Goal: Use online tool/utility: Utilize a website feature to perform a specific function

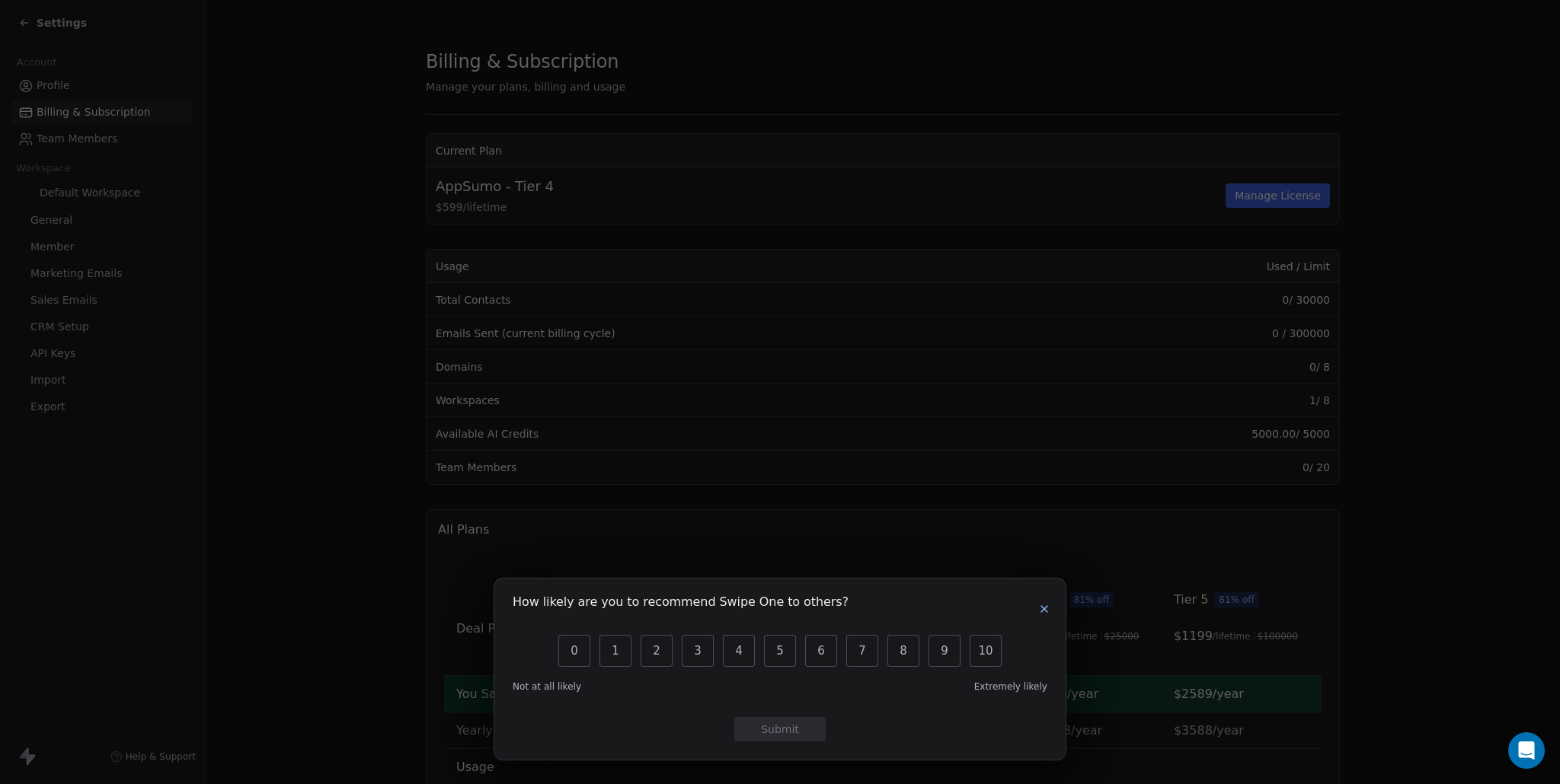
click at [1043, 607] on icon "button" at bounding box center [1045, 609] width 13 height 13
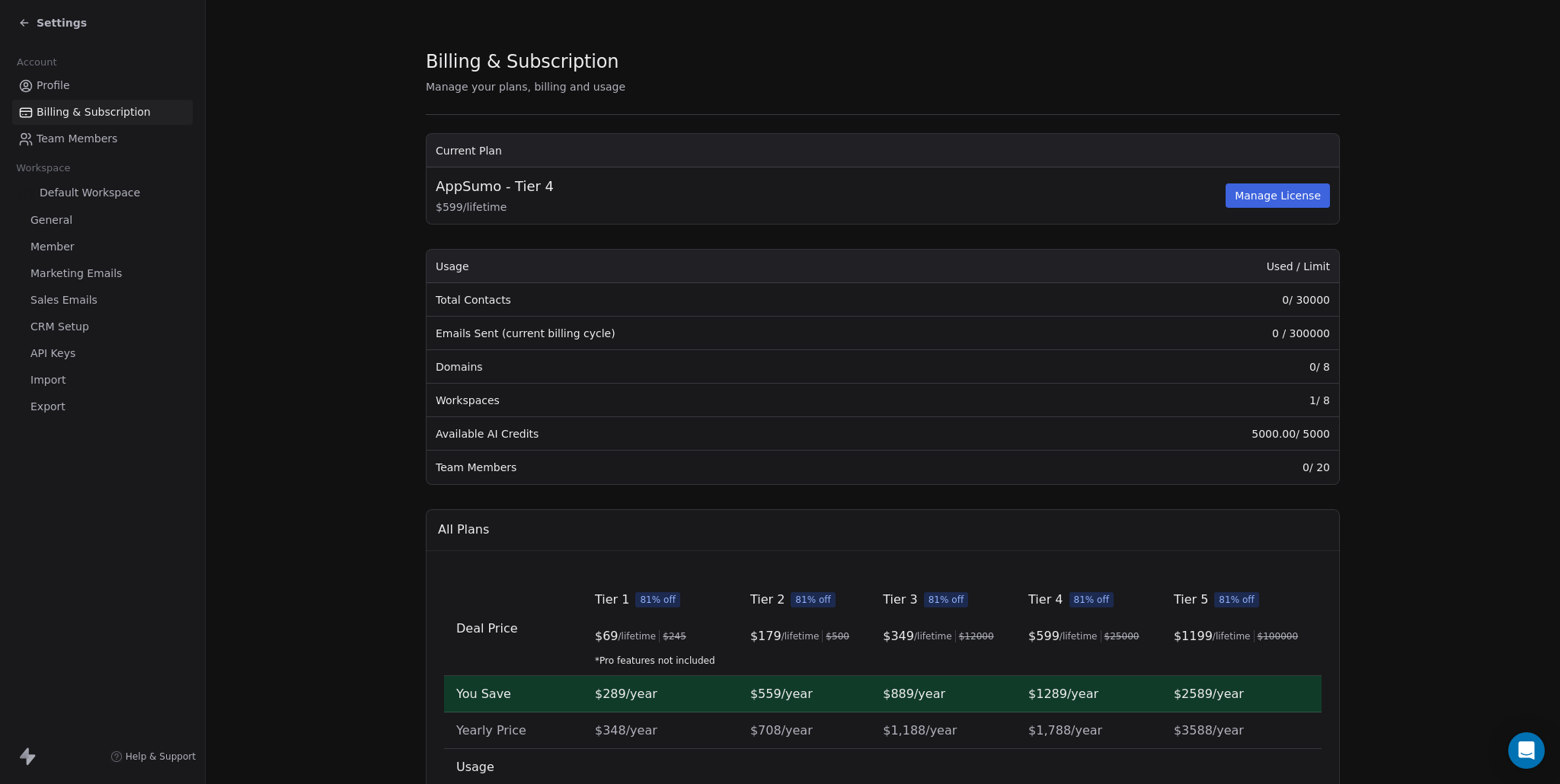
click at [36, 17] on div "Settings" at bounding box center [52, 23] width 68 height 15
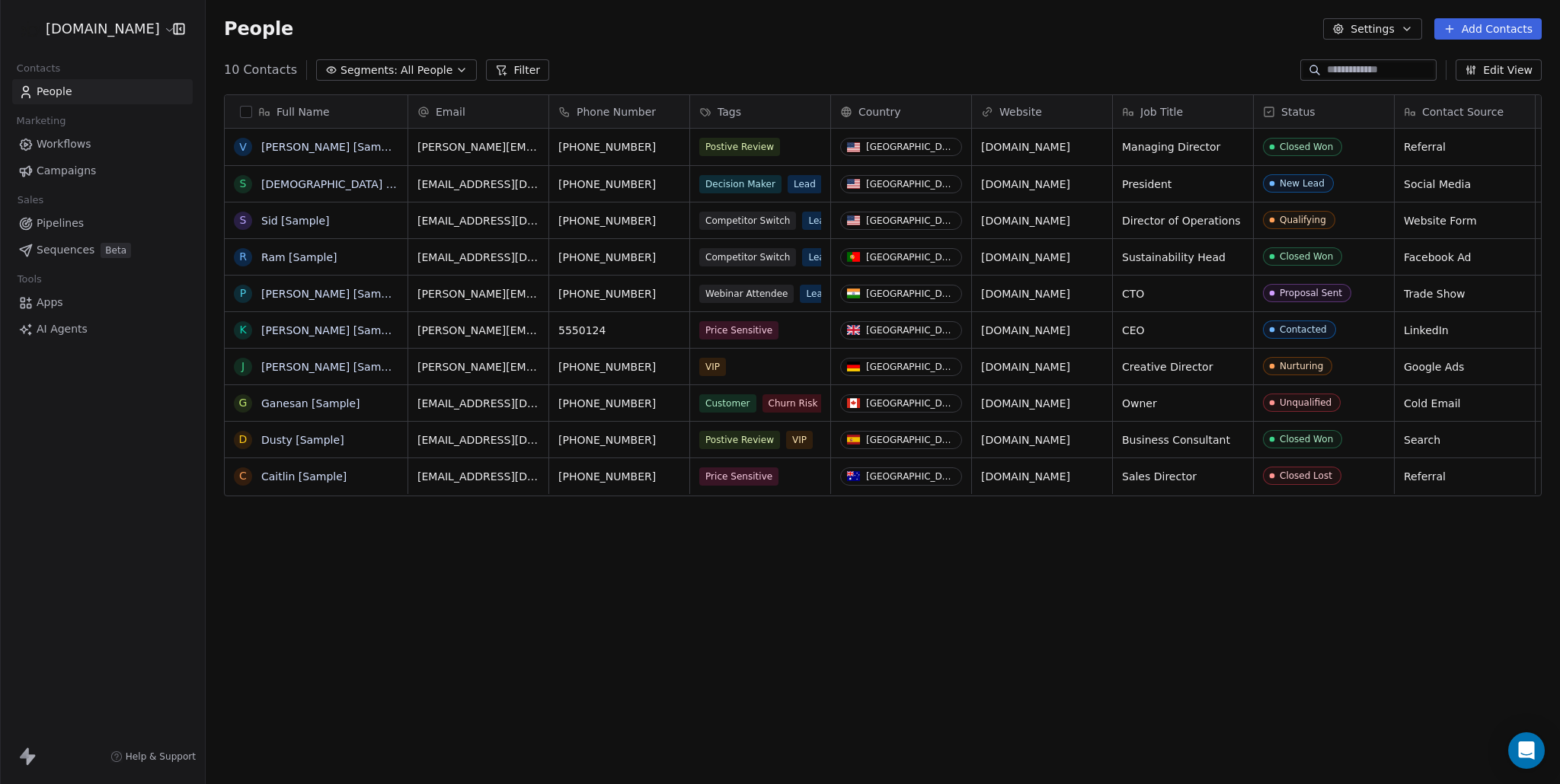
scroll to position [690, 1355]
click at [311, 257] on link "Ram [Sample]" at bounding box center [299, 258] width 77 height 13
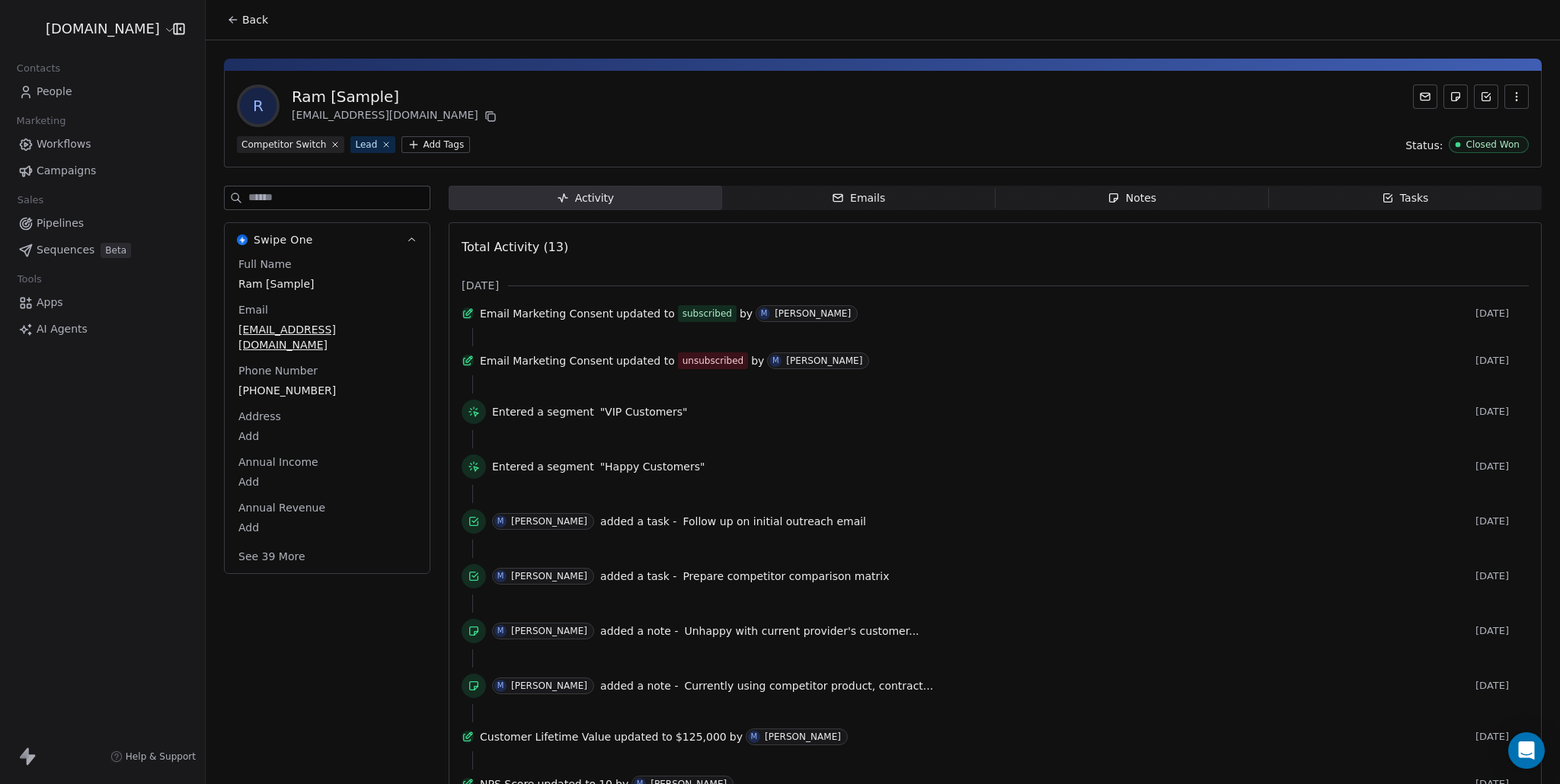
click at [152, 757] on span "Help & Support" at bounding box center [160, 757] width 70 height 13
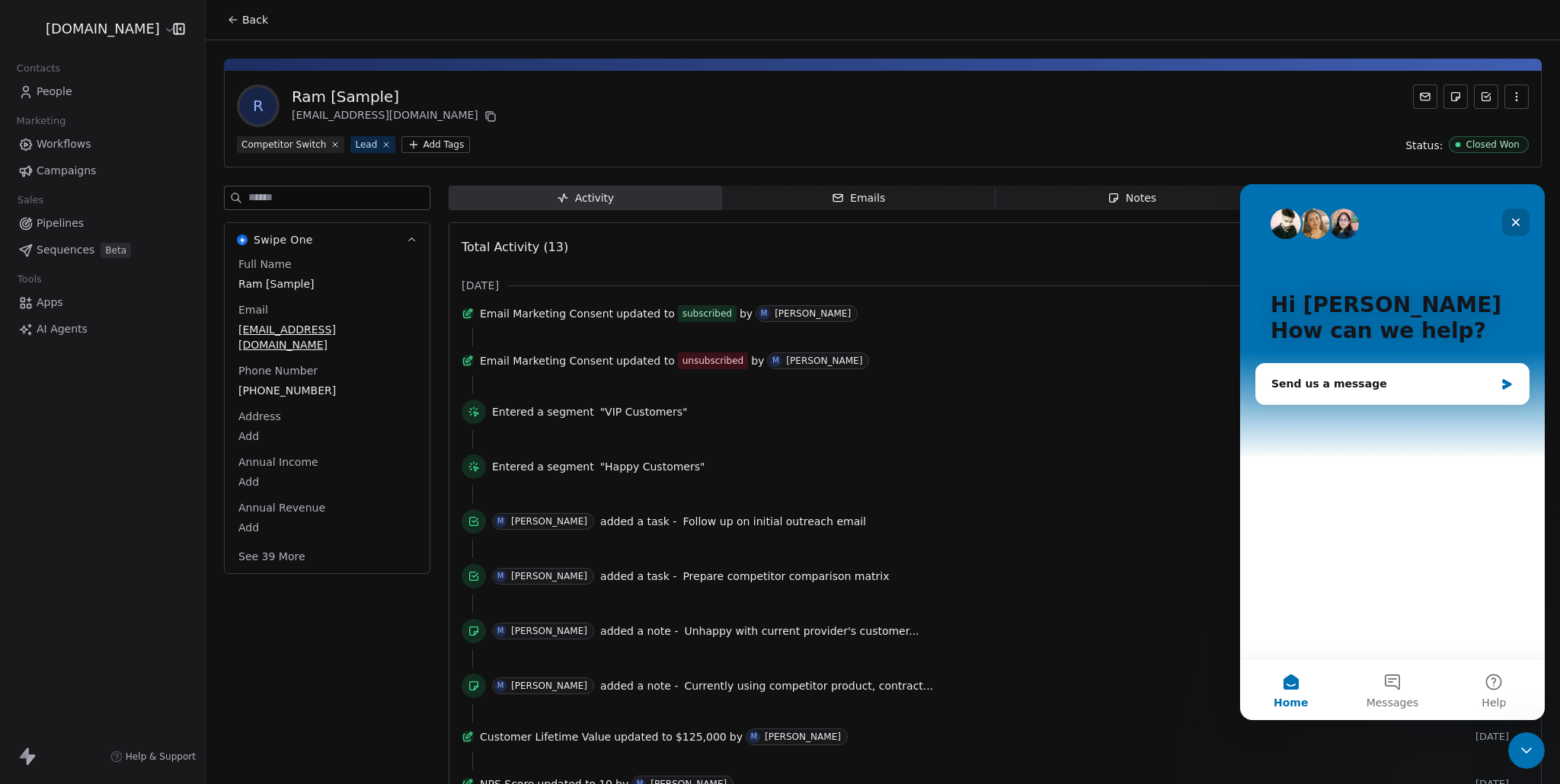
click at [1515, 223] on icon "Close" at bounding box center [1516, 223] width 13 height 13
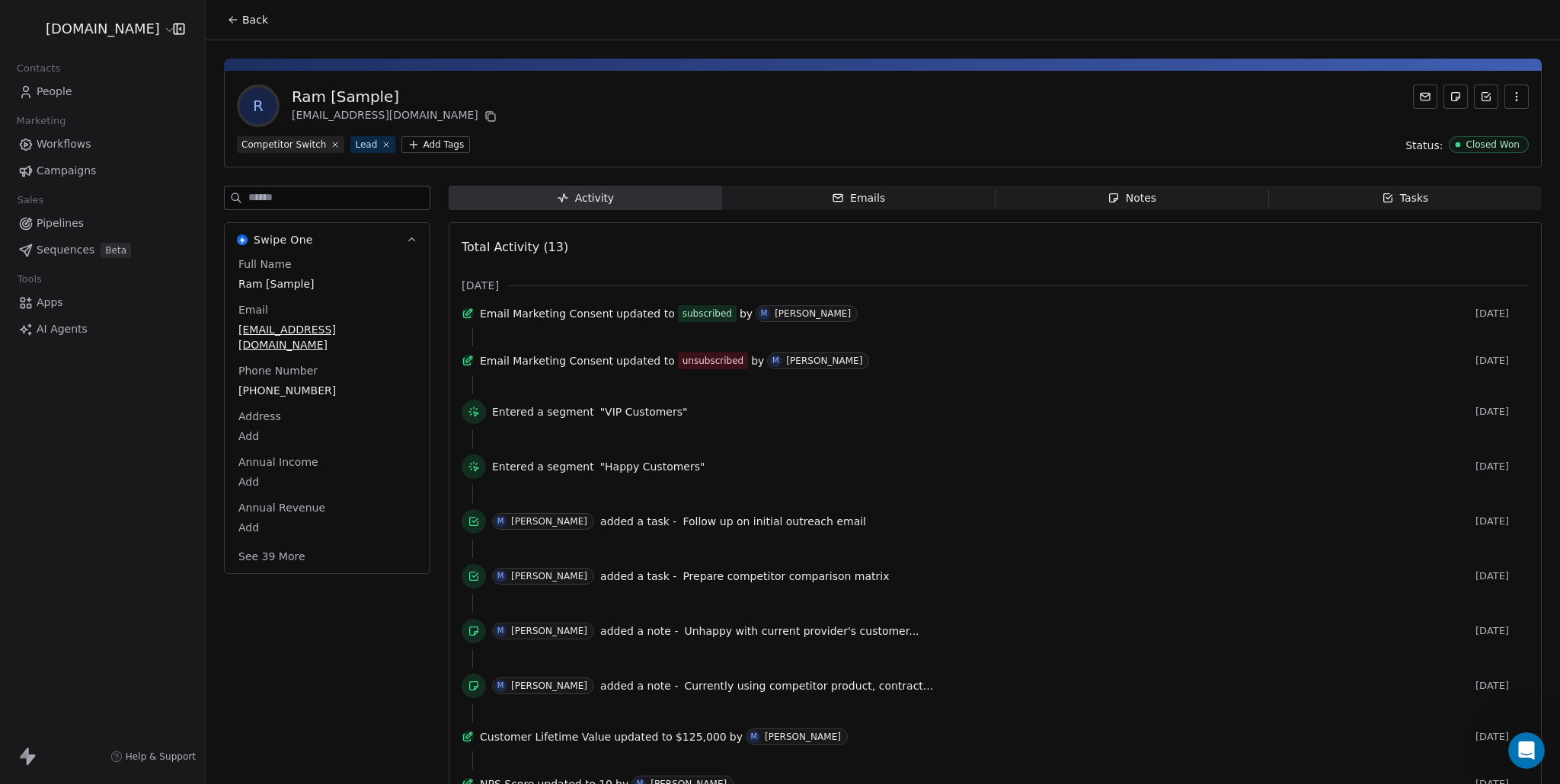
click at [61, 220] on span "Pipelines" at bounding box center [60, 223] width 47 height 16
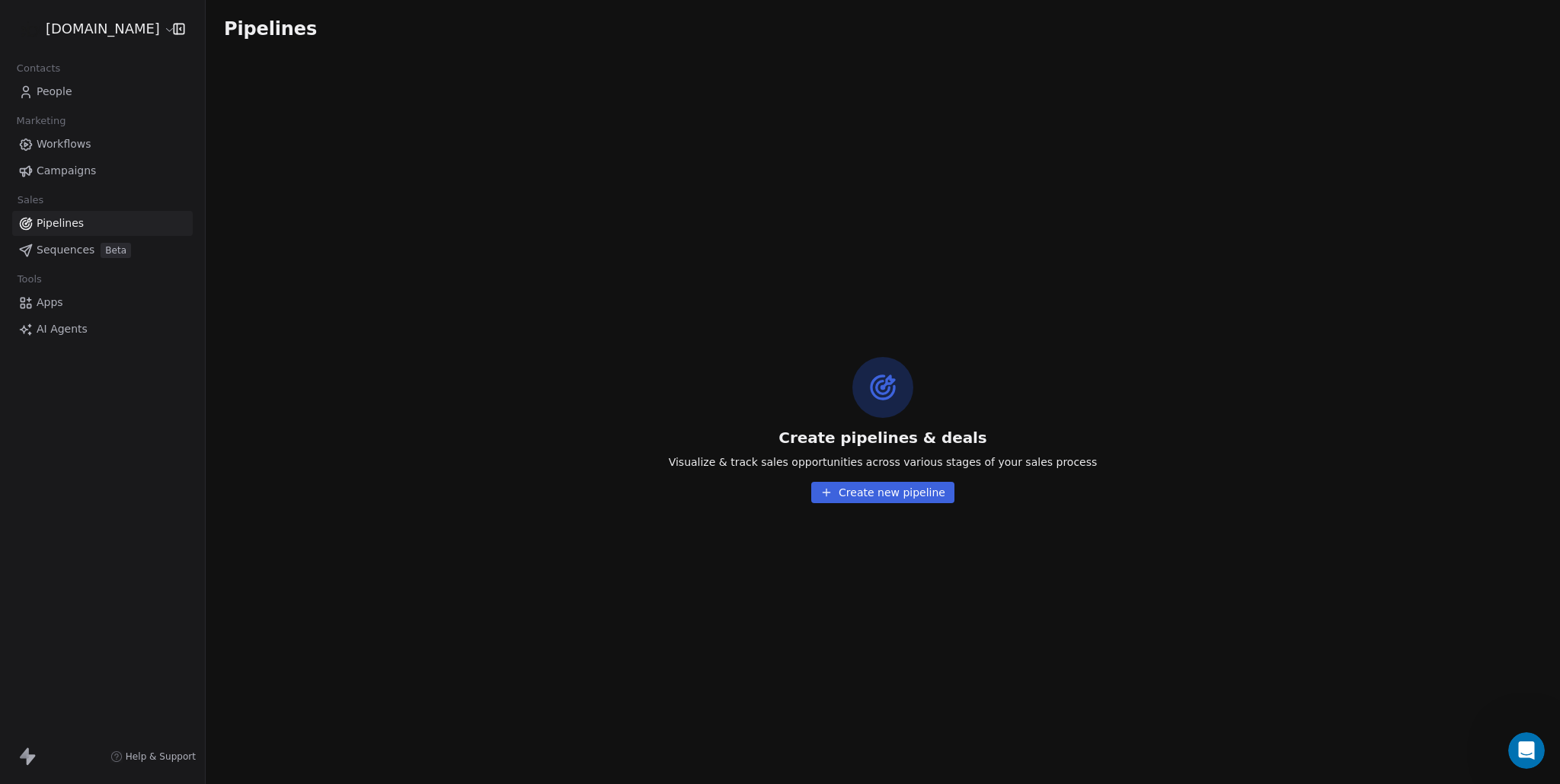
click at [850, 499] on button "Create new pipeline" at bounding box center [882, 493] width 143 height 22
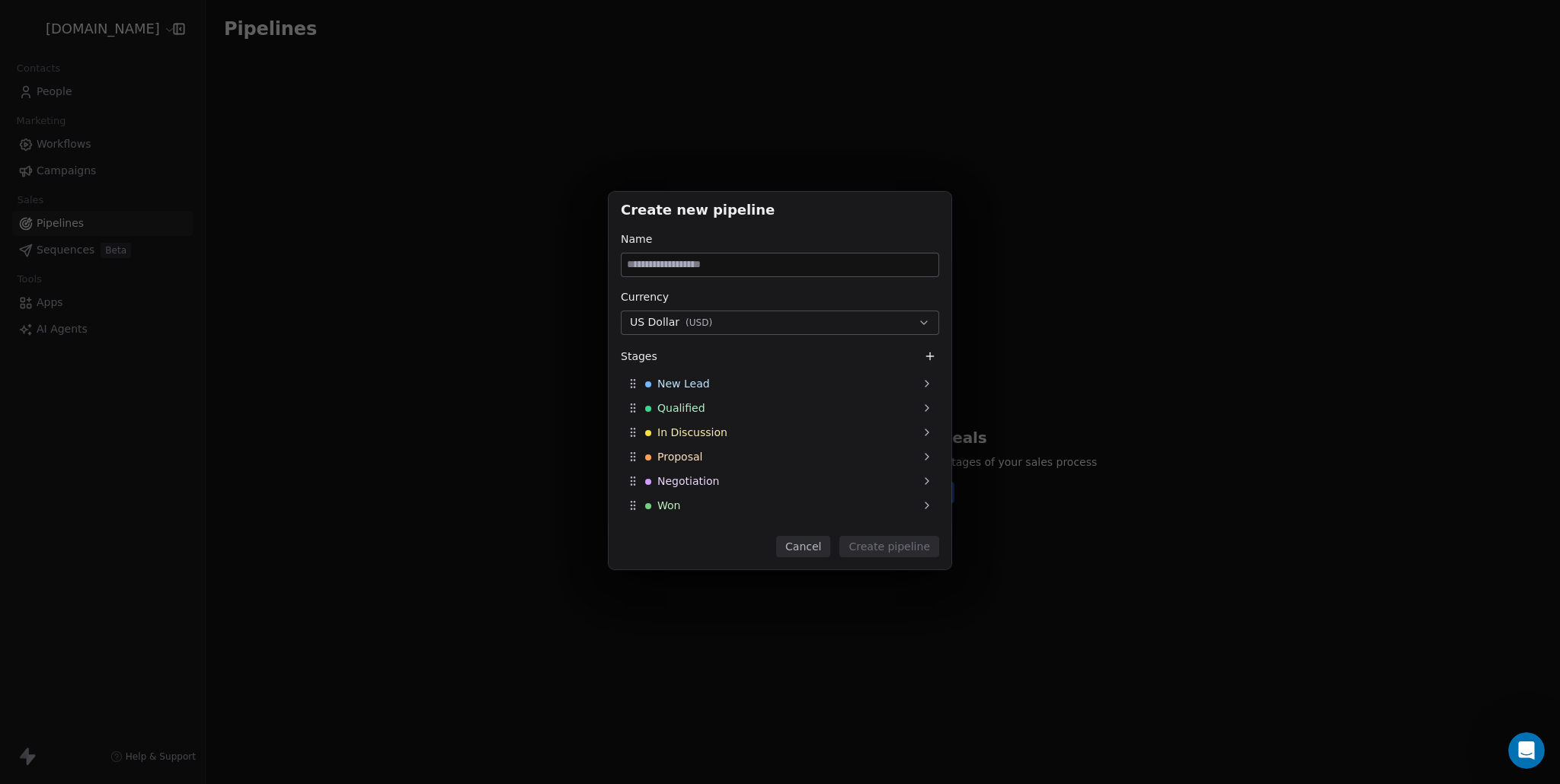
click at [979, 193] on div "Create new pipeline Name Currency US Dollar ( USD ) Stages New Lead Qualified I…" at bounding box center [780, 392] width 1560 height 449
click at [818, 542] on button "Cancel" at bounding box center [803, 547] width 54 height 22
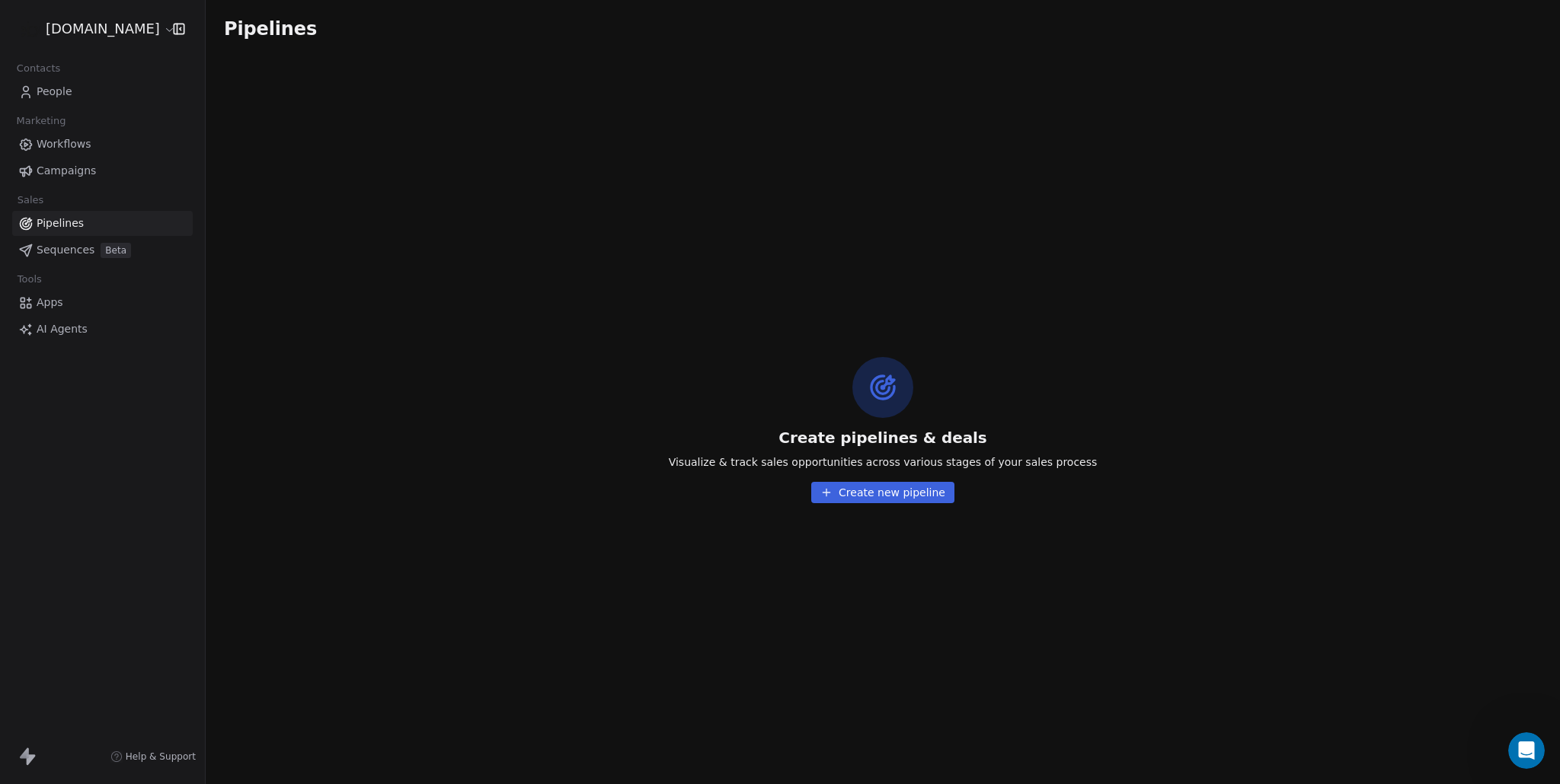
click at [52, 327] on span "AI Agents" at bounding box center [62, 330] width 51 height 16
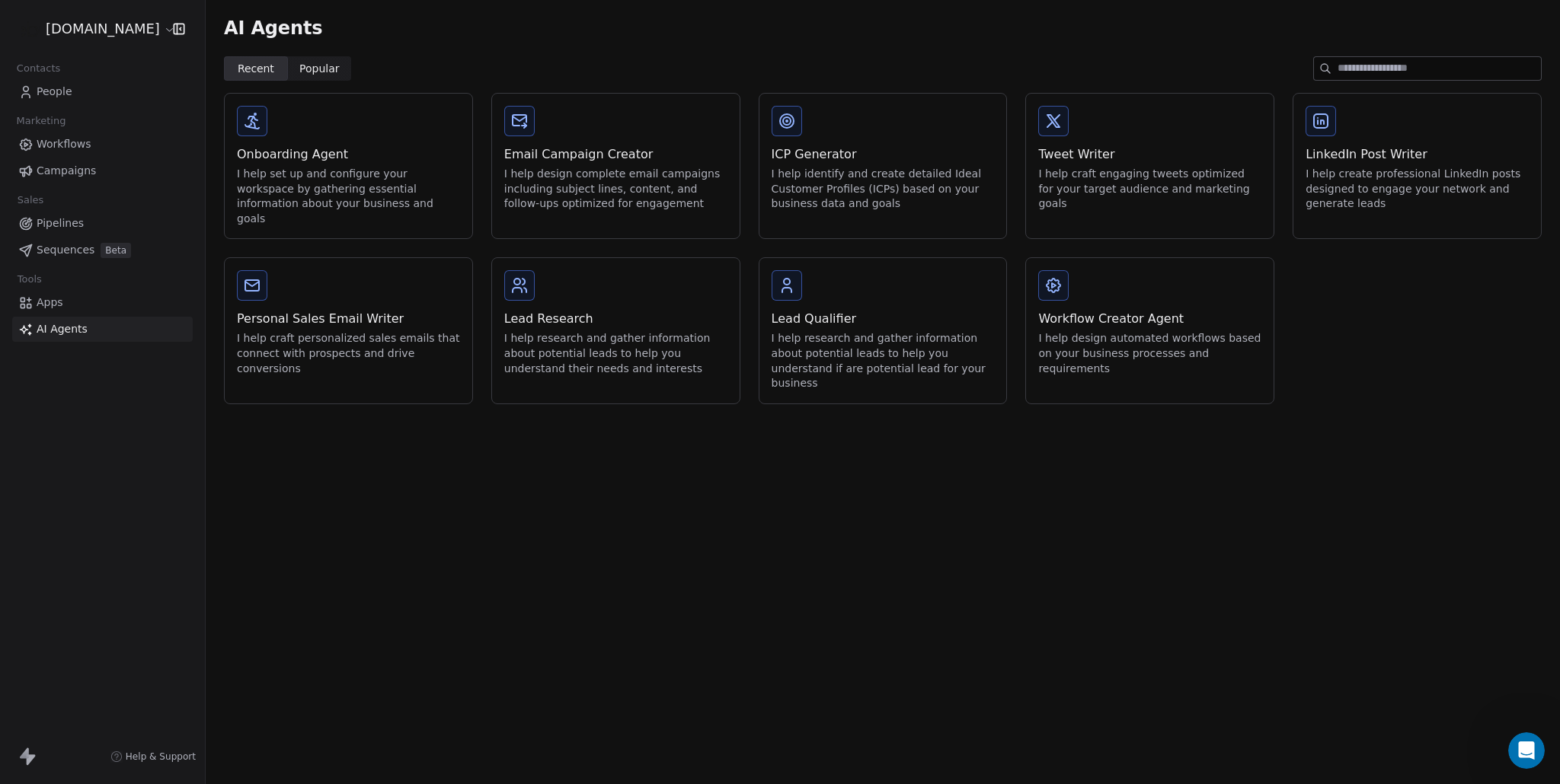
click at [902, 175] on div "I help identify and create detailed Ideal Customer Profiles (ICPs) based on you…" at bounding box center [883, 189] width 224 height 45
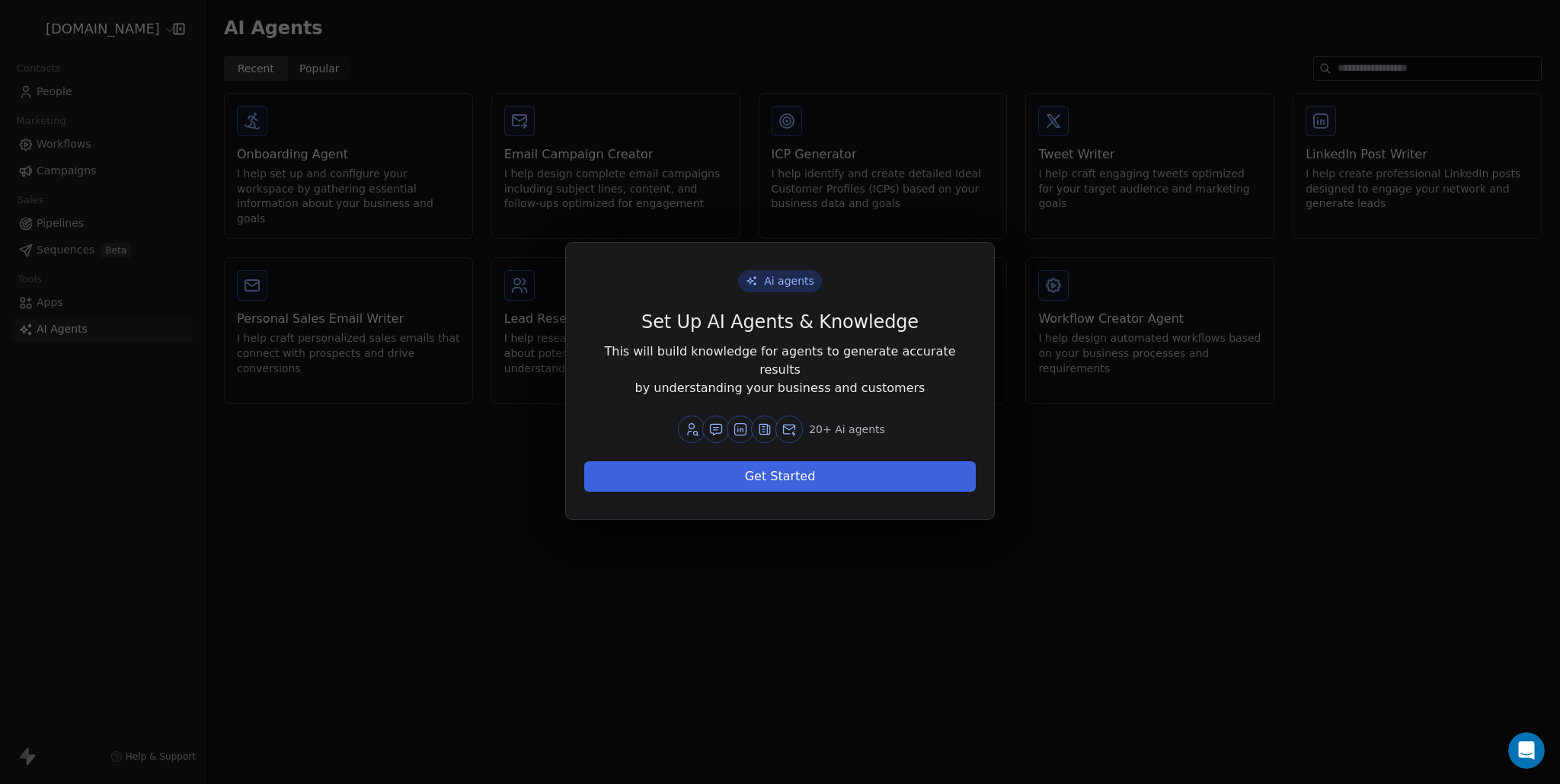
click at [815, 469] on button "Get Started" at bounding box center [780, 477] width 391 height 31
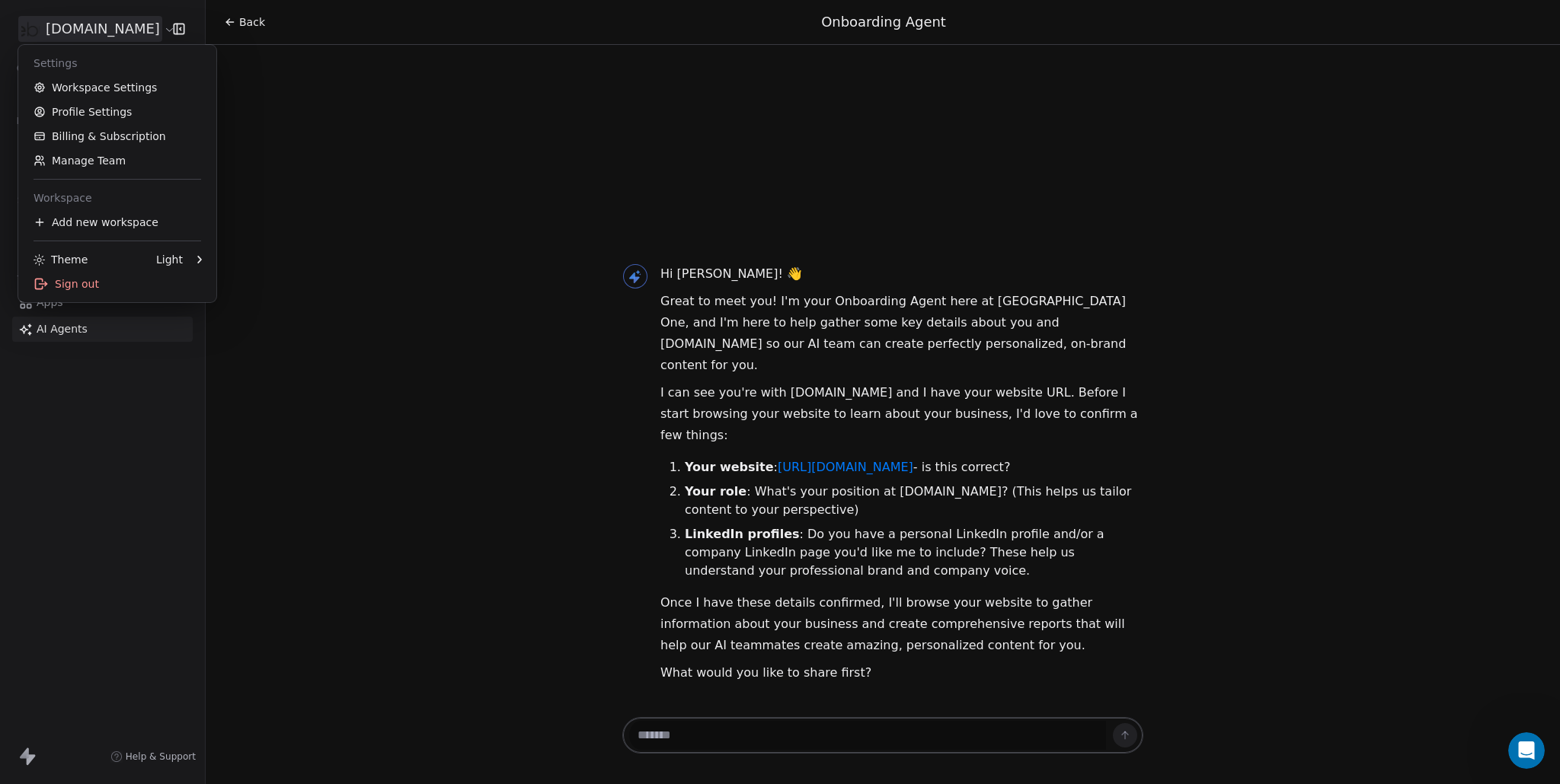
click at [131, 32] on html "OnlineBusiness.com Contacts People Marketing Workflows Campaigns Sales Pipeline…" at bounding box center [780, 392] width 1560 height 784
click at [100, 140] on link "Billing & Subscription" at bounding box center [117, 136] width 186 height 24
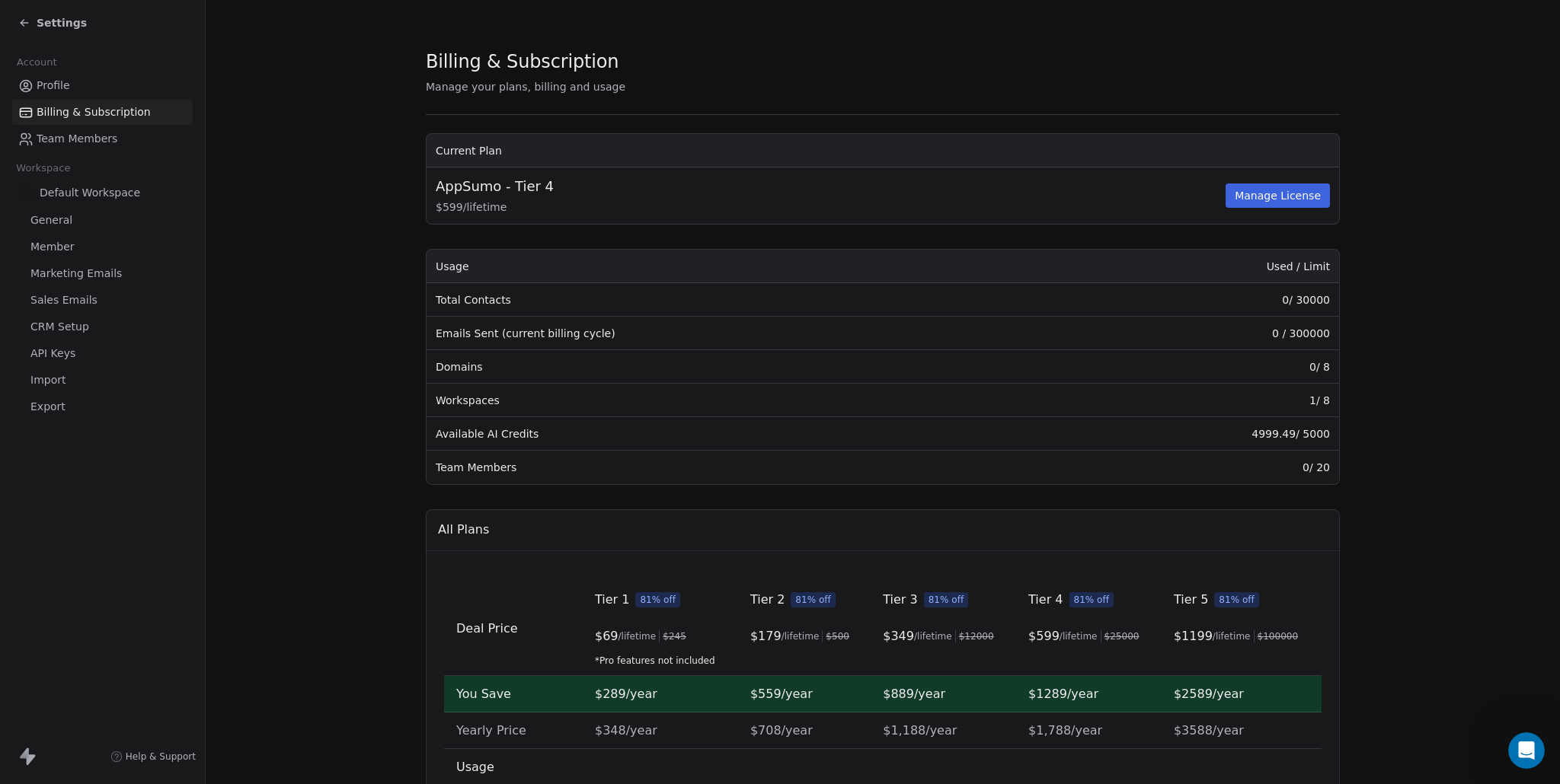
click at [1256, 192] on button "Manage License" at bounding box center [1278, 196] width 105 height 24
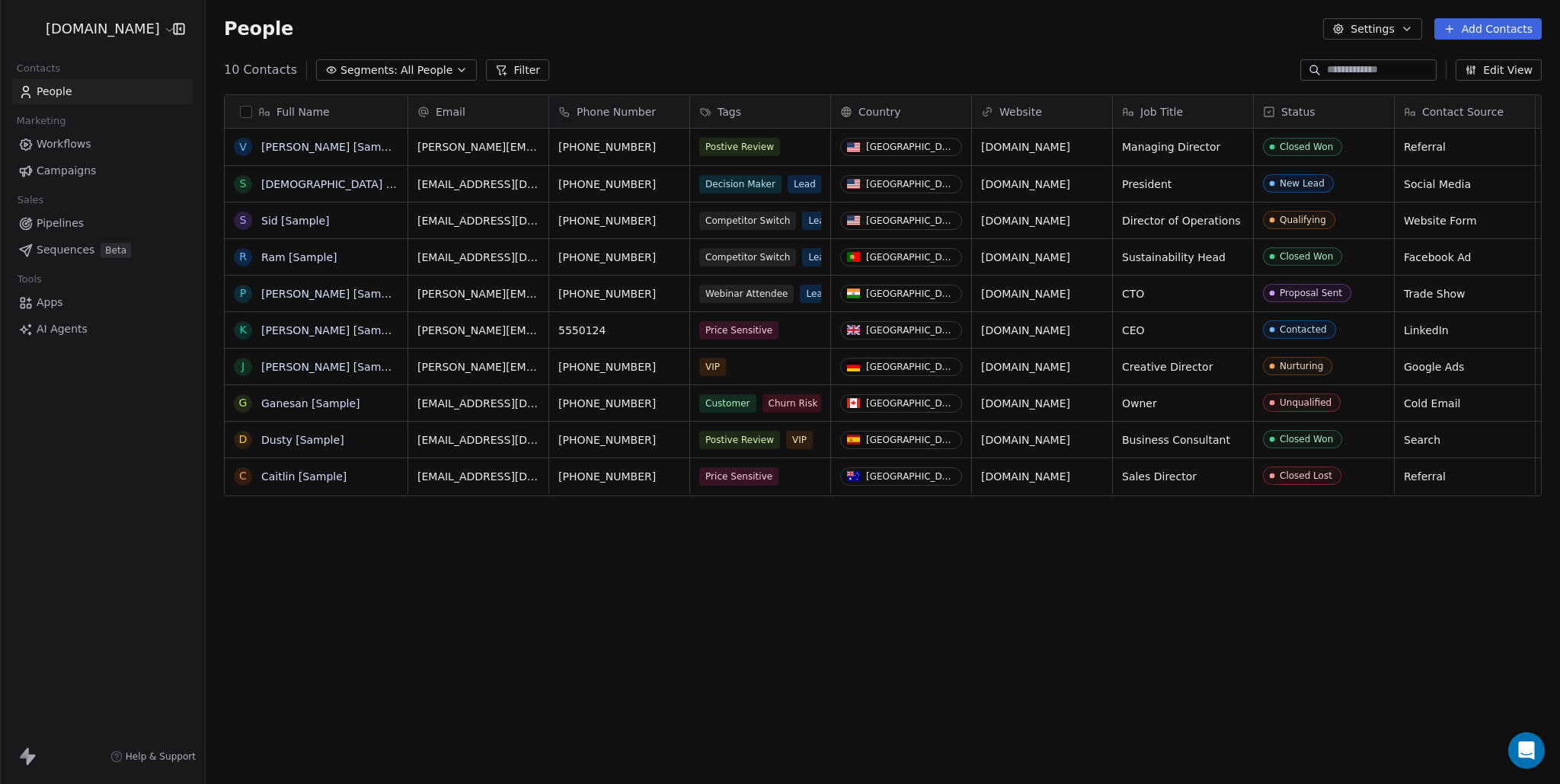
scroll to position [690, 1355]
click at [181, 25] on icon "button" at bounding box center [178, 29] width 15 height 15
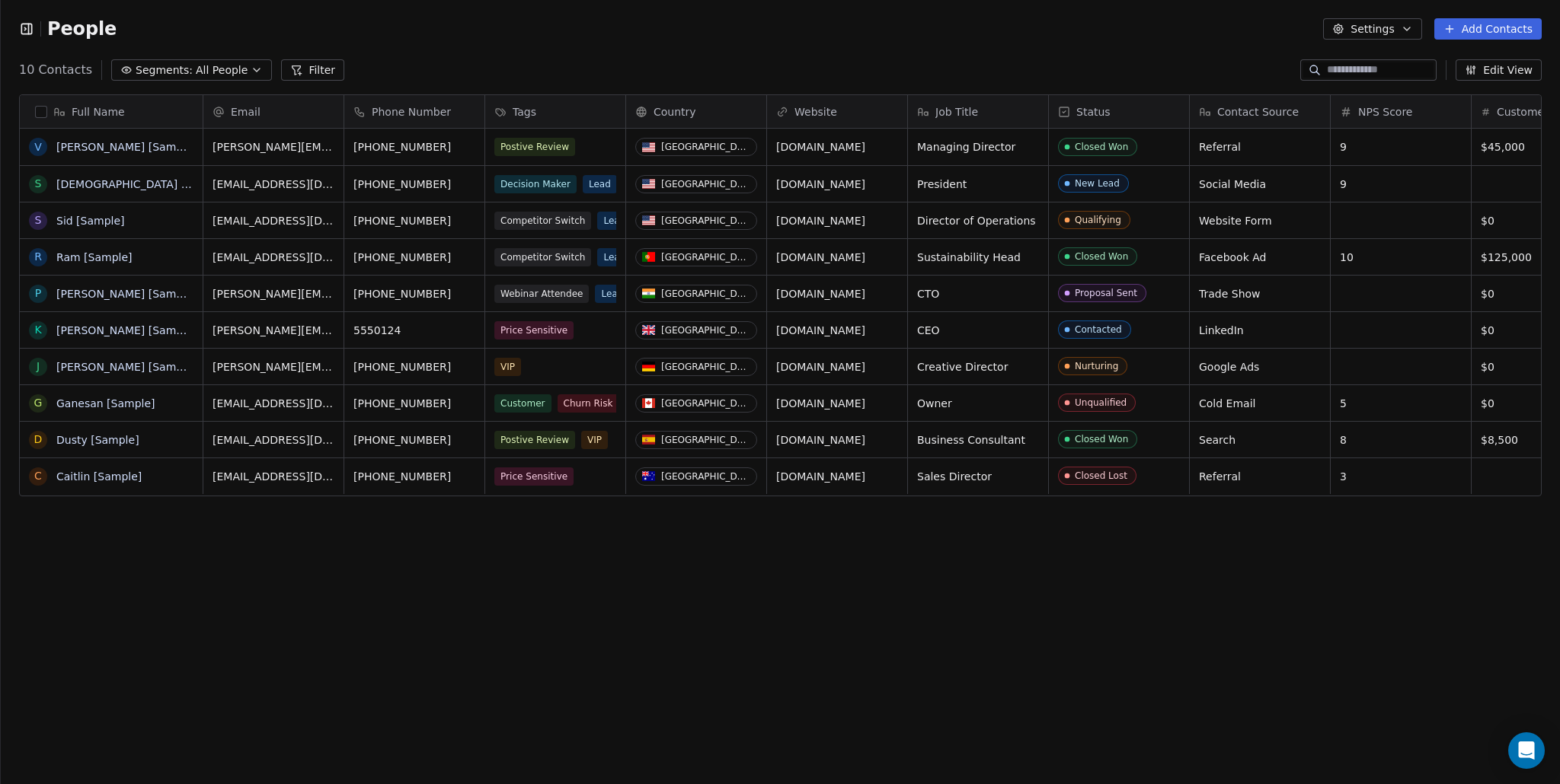
scroll to position [0, 1]
click at [31, 32] on icon "button" at bounding box center [26, 28] width 10 height 10
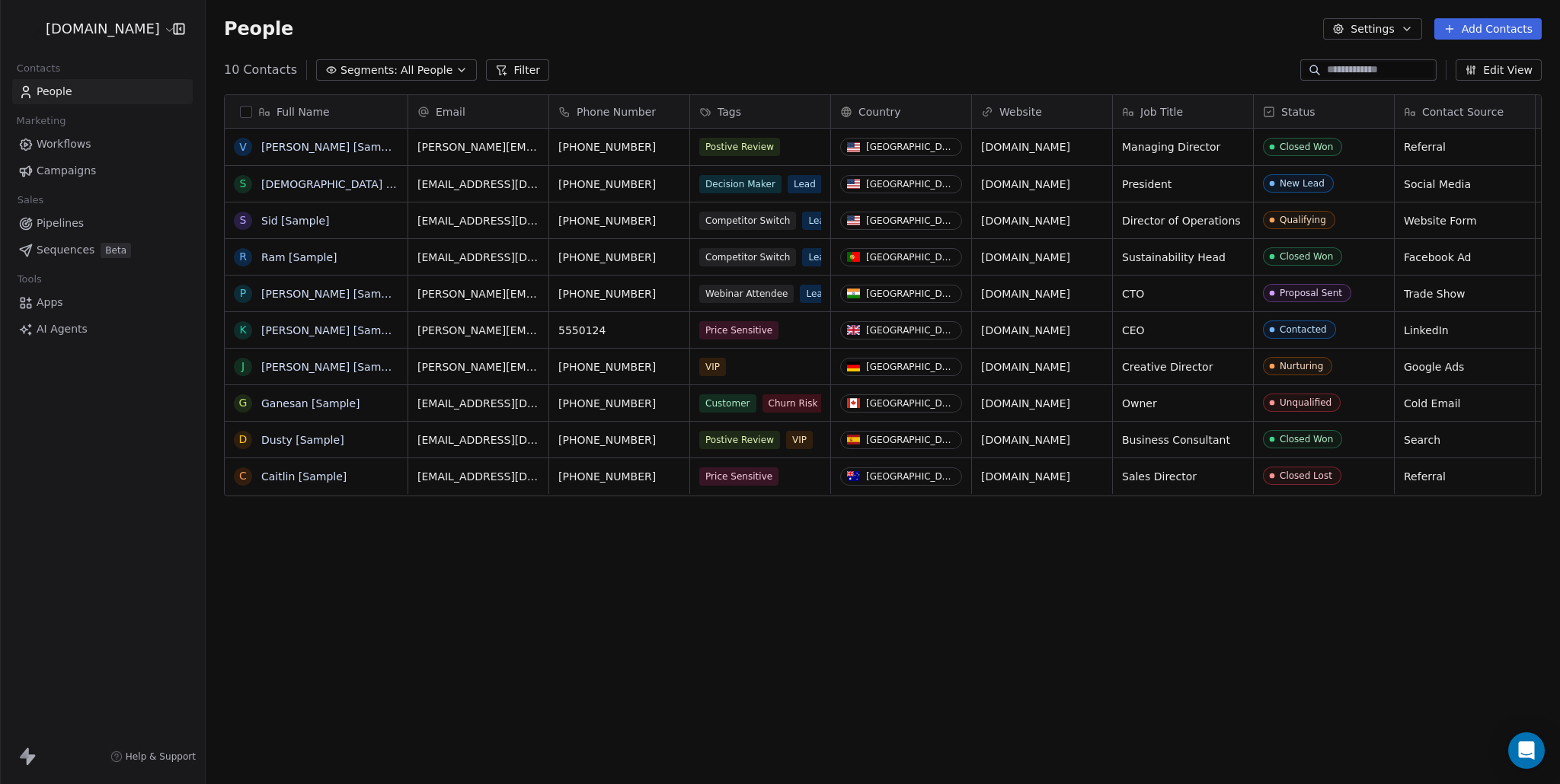
click at [524, 77] on button "Filter" at bounding box center [517, 70] width 63 height 22
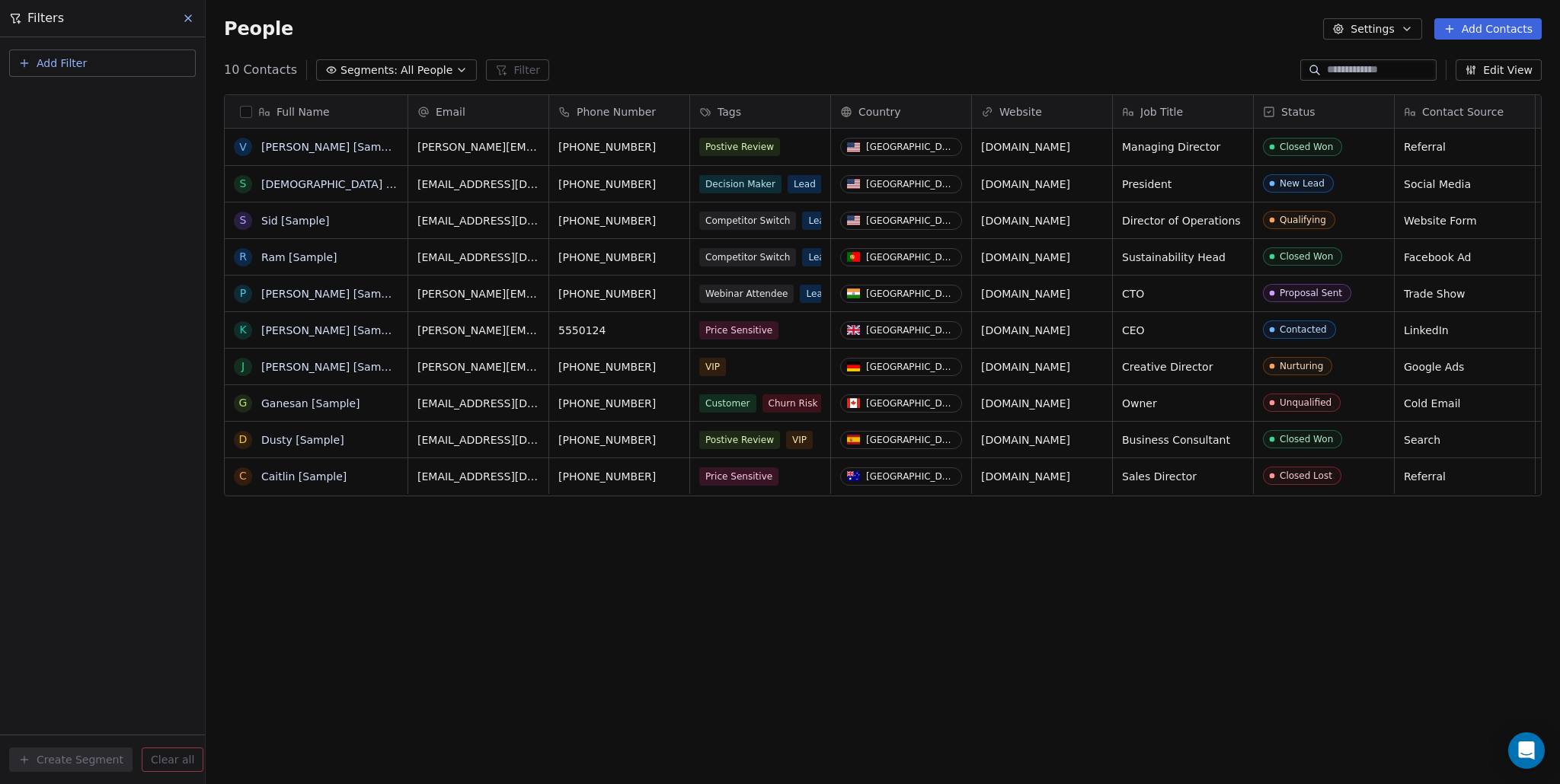
click at [141, 56] on button "Add Filter" at bounding box center [102, 63] width 187 height 27
click at [105, 103] on span "Contact properties" at bounding box center [75, 99] width 99 height 16
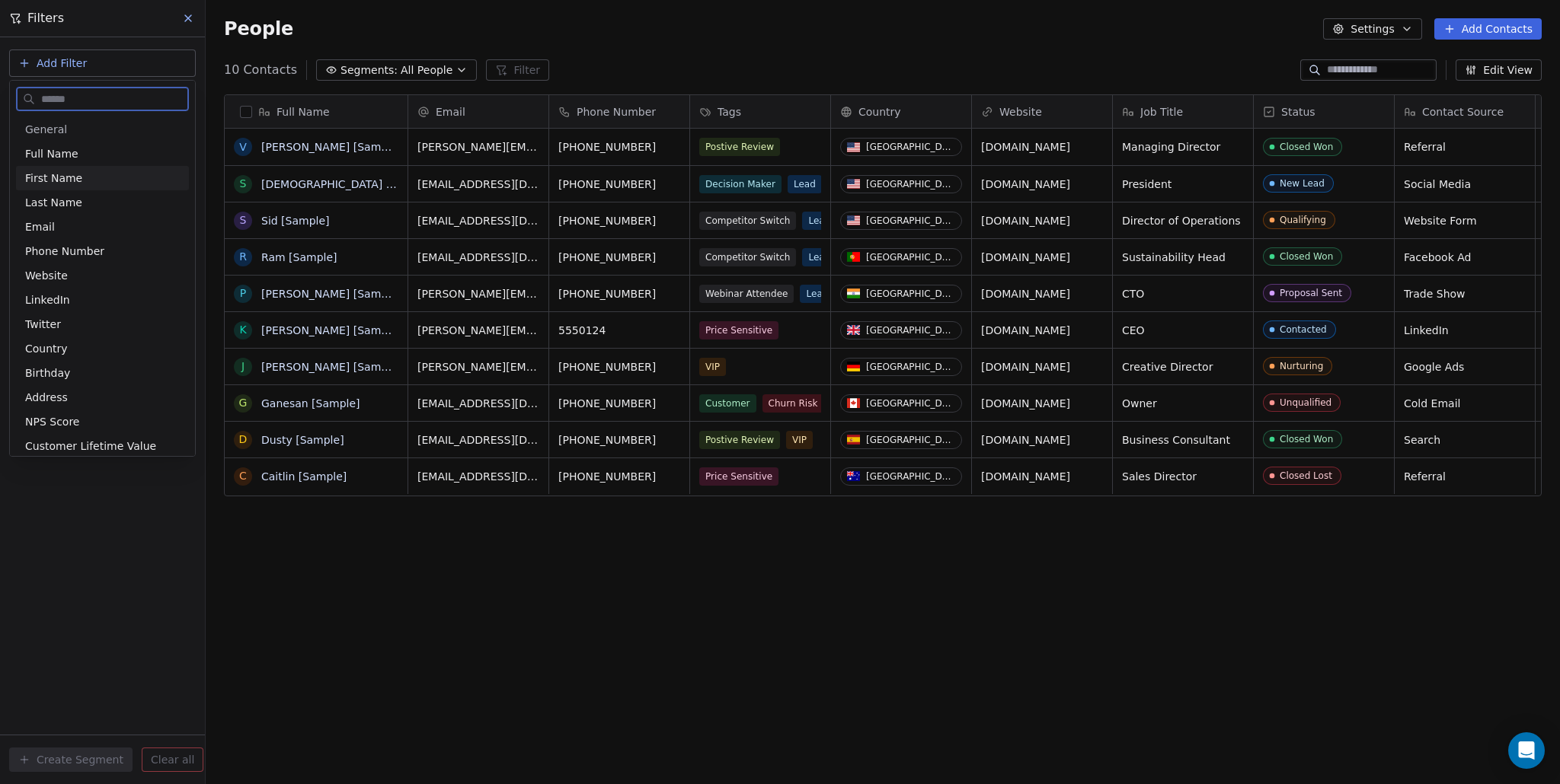
click at [81, 178] on div "First Name" at bounding box center [103, 178] width 155 height 15
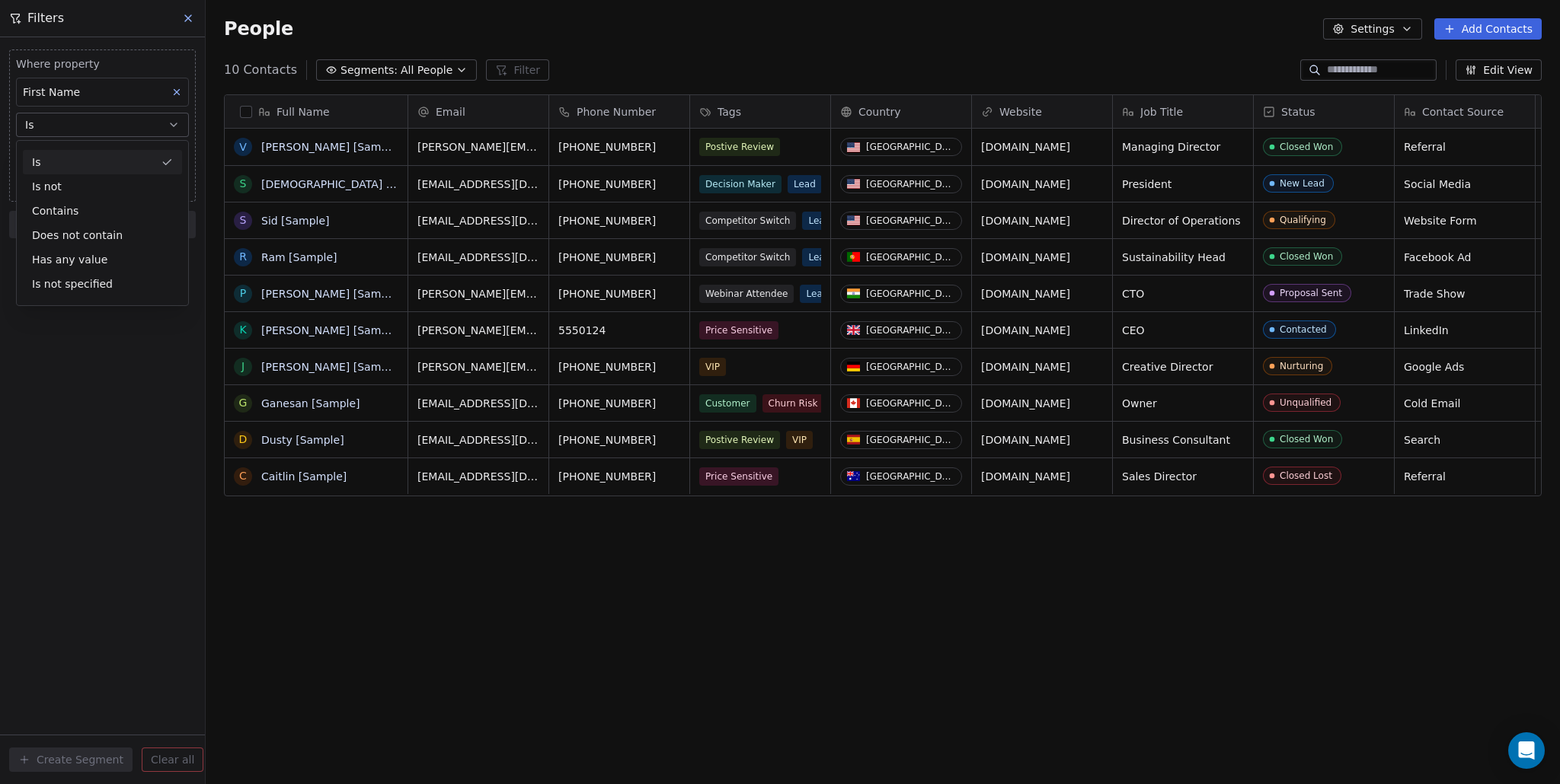
click at [190, 23] on icon at bounding box center [188, 19] width 13 height 13
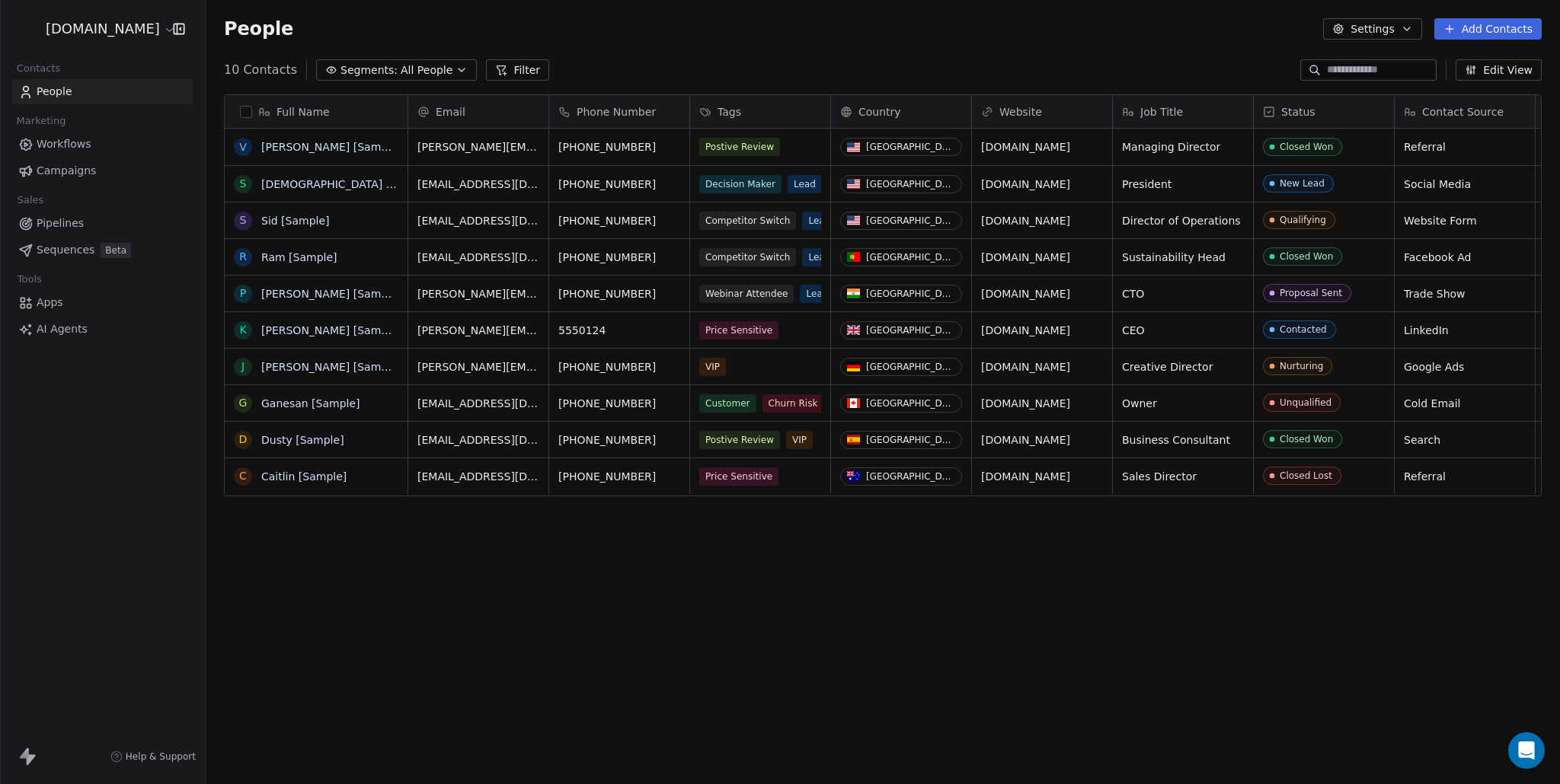
click at [325, 68] on icon "button" at bounding box center [332, 70] width 13 height 13
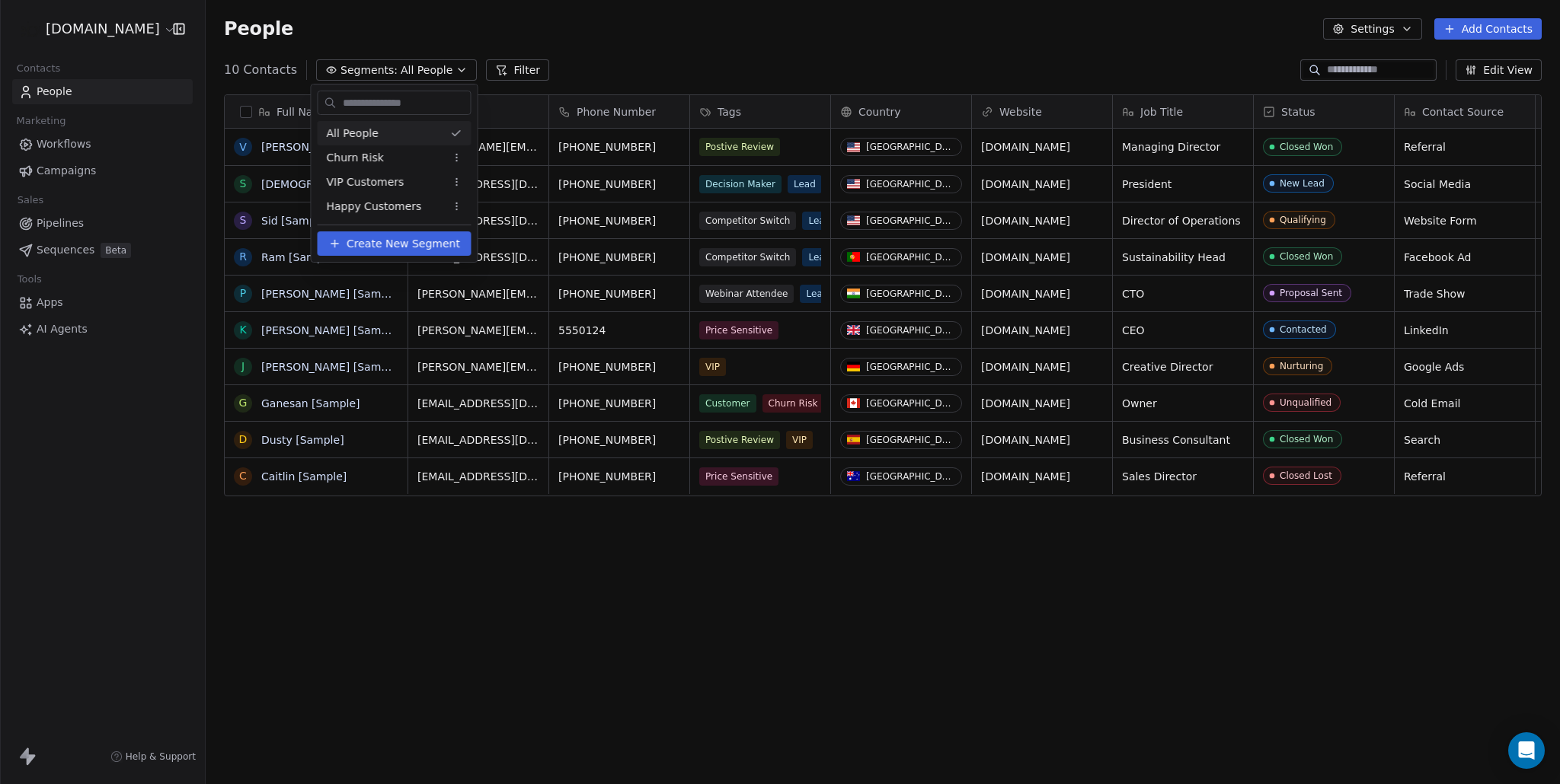
click at [369, 27] on html "OnlineBusiness.com Contacts People Marketing Workflows Campaigns Sales Pipeline…" at bounding box center [780, 392] width 1560 height 784
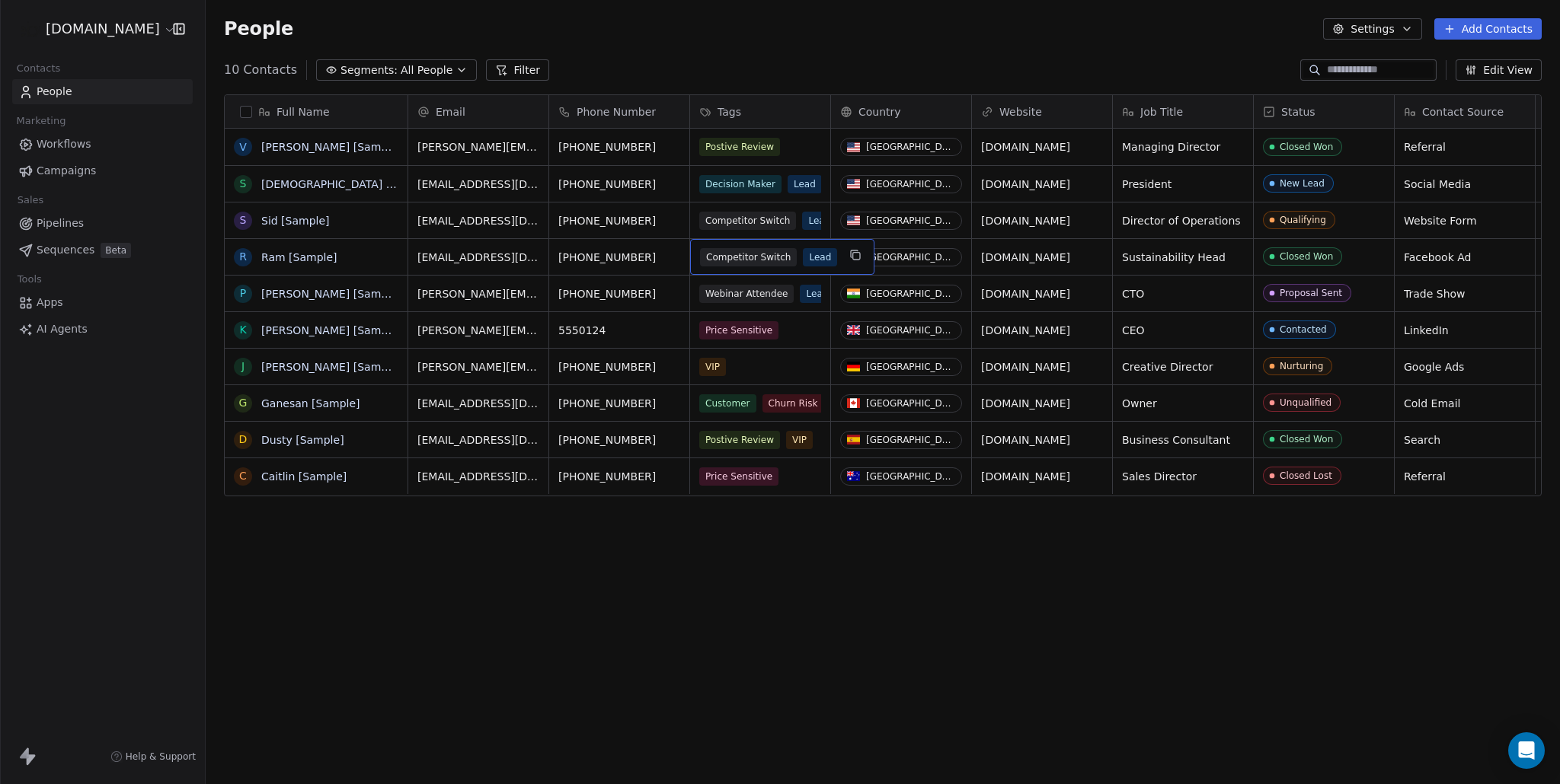
click at [756, 254] on span "Competitor Switch" at bounding box center [748, 258] width 96 height 18
click at [824, 257] on span "Lead" at bounding box center [820, 258] width 34 height 18
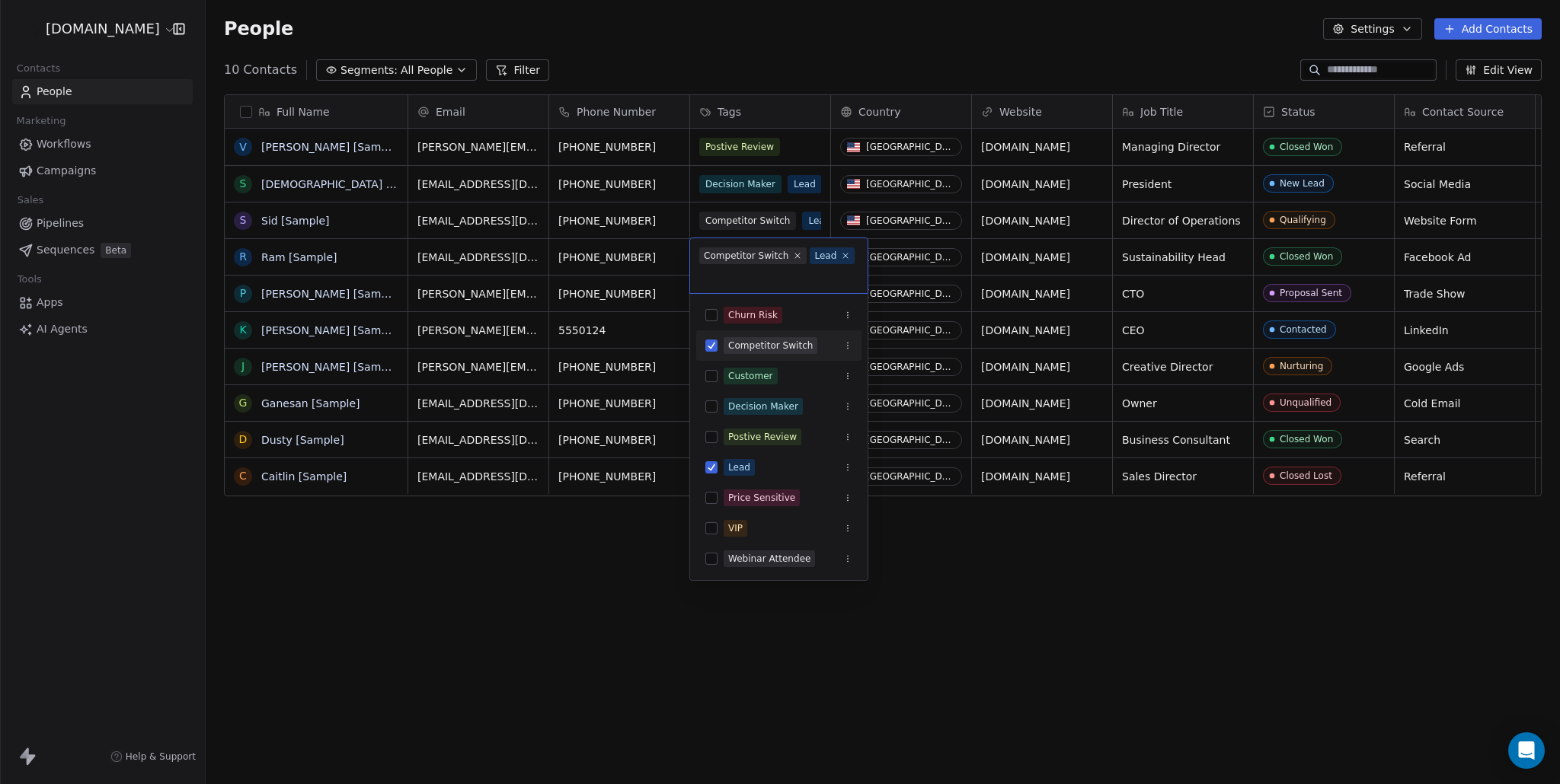
click at [770, 262] on div "Competitor Switch" at bounding box center [746, 255] width 85 height 14
click at [1016, 606] on html "OnlineBusiness.com Contacts People Marketing Workflows Campaigns Sales Pipeline…" at bounding box center [780, 392] width 1560 height 784
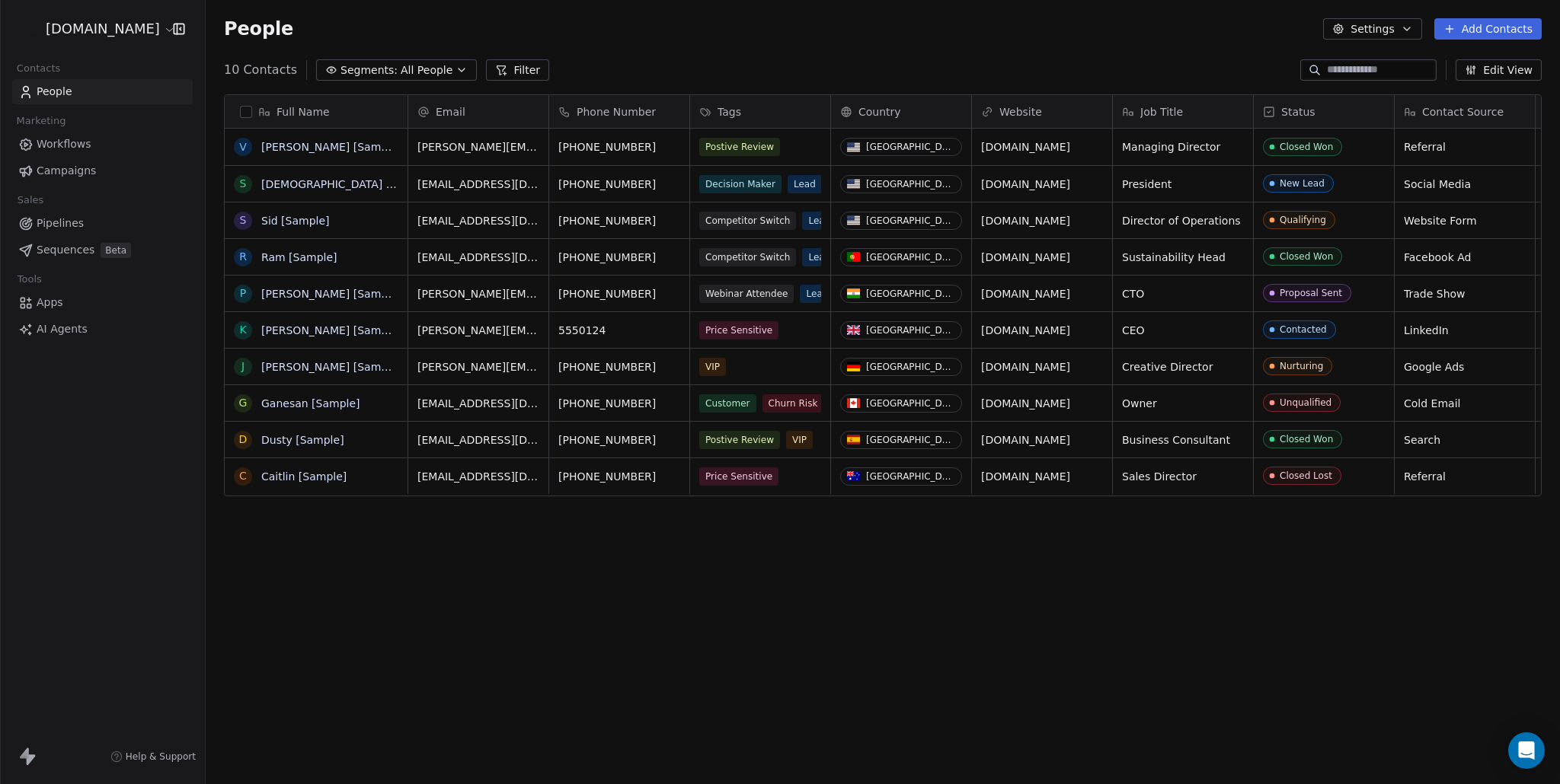
click at [1477, 72] on icon "button" at bounding box center [1471, 70] width 13 height 13
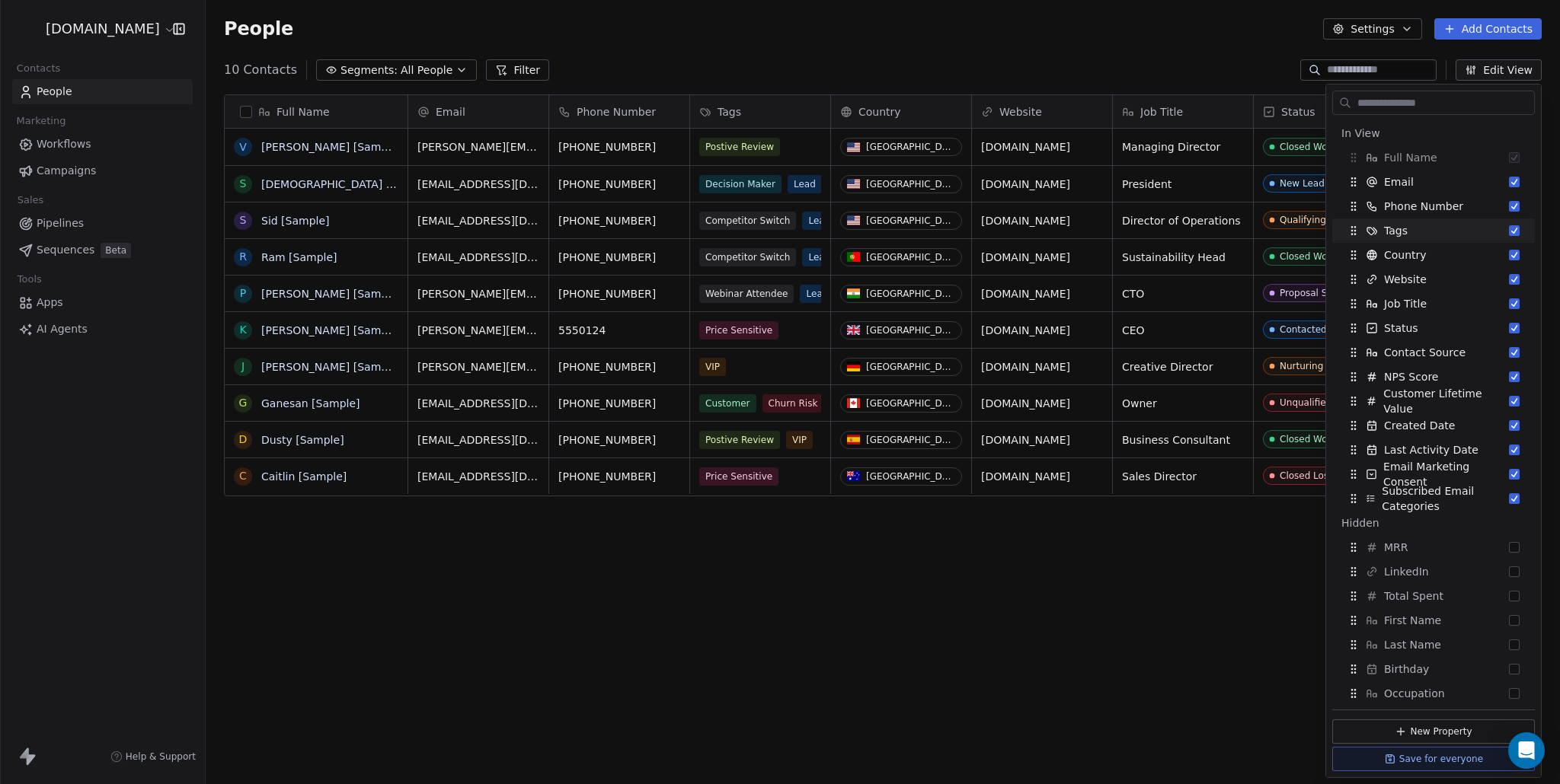
click at [1198, 587] on div "Full Name V Vanessa [Sample] S Swami [Sample] S Sid [Sample] R Ram [Sample] P P…" at bounding box center [882, 427] width 1355 height 690
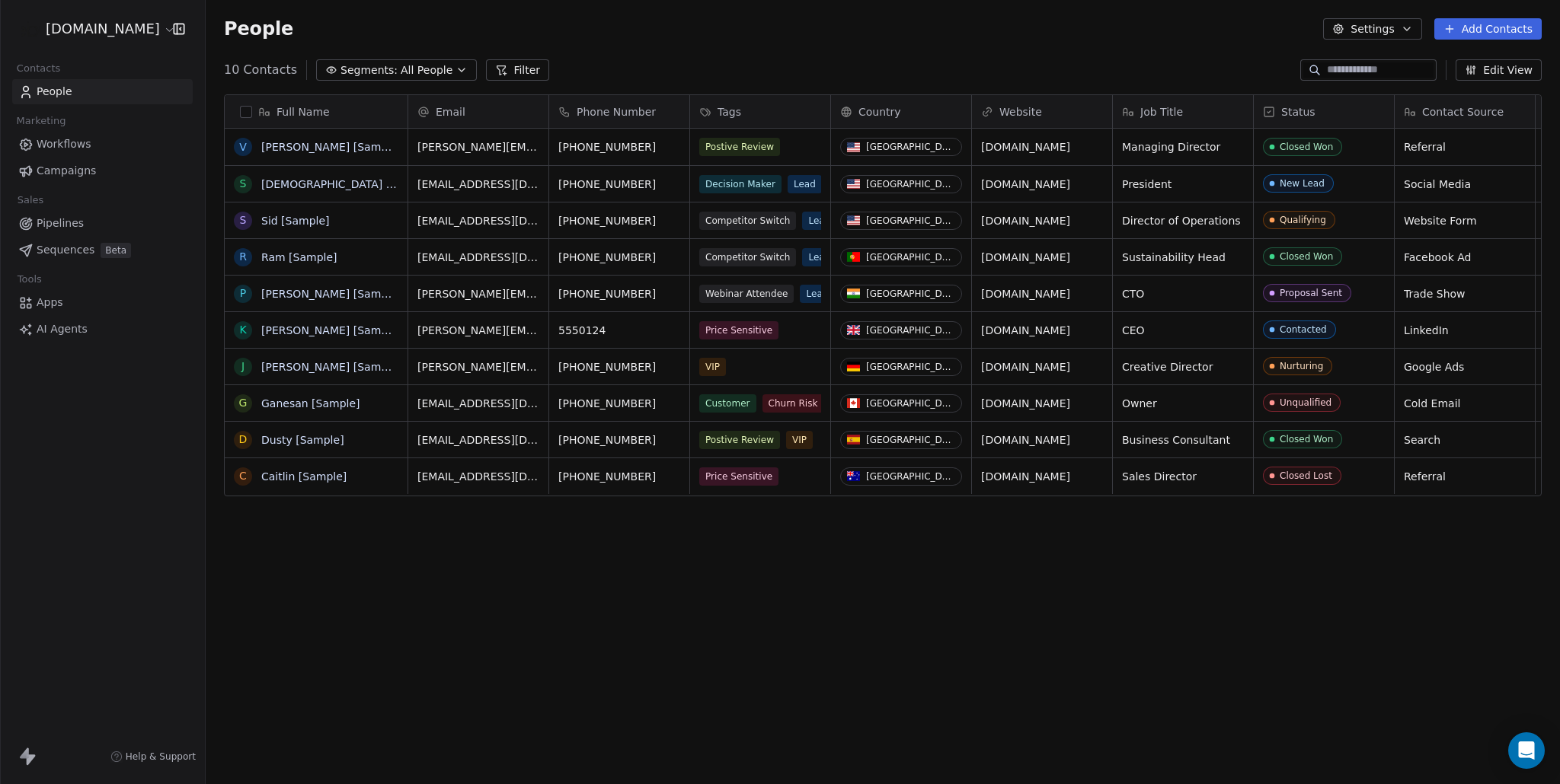
click at [1361, 23] on button "Settings" at bounding box center [1372, 29] width 98 height 22
click at [1224, 42] on html "OnlineBusiness.com Contacts People Marketing Workflows Campaigns Sales Pipeline…" at bounding box center [780, 392] width 1560 height 784
click at [1471, 23] on button "Add Contacts" at bounding box center [1487, 29] width 107 height 22
click at [1143, 61] on html "OnlineBusiness.com Contacts People Marketing Workflows Campaigns Sales Pipeline…" at bounding box center [780, 392] width 1560 height 784
click at [79, 146] on span "Workflows" at bounding box center [64, 144] width 55 height 16
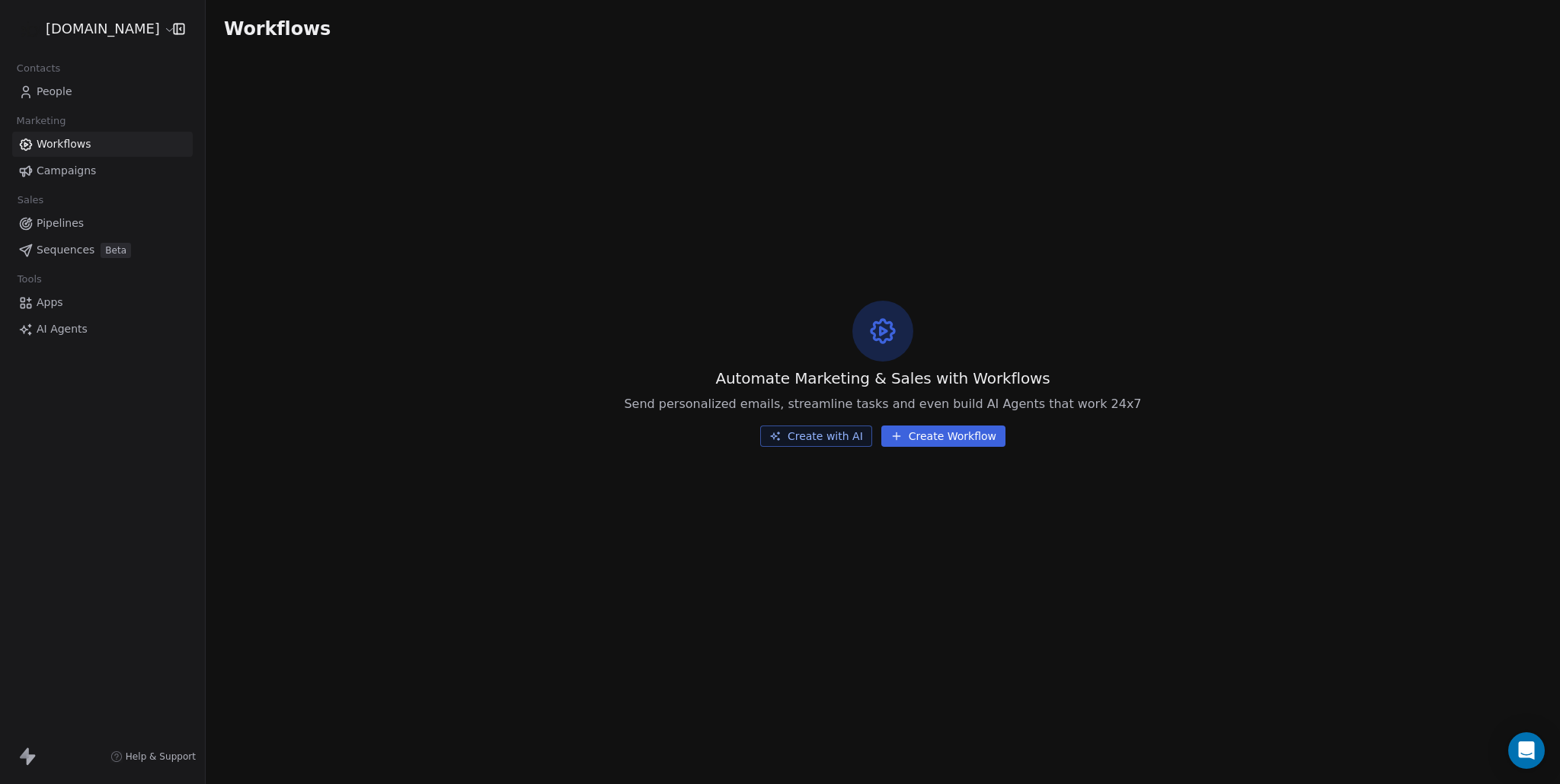
click at [919, 439] on button "Create Workflow" at bounding box center [944, 436] width 124 height 22
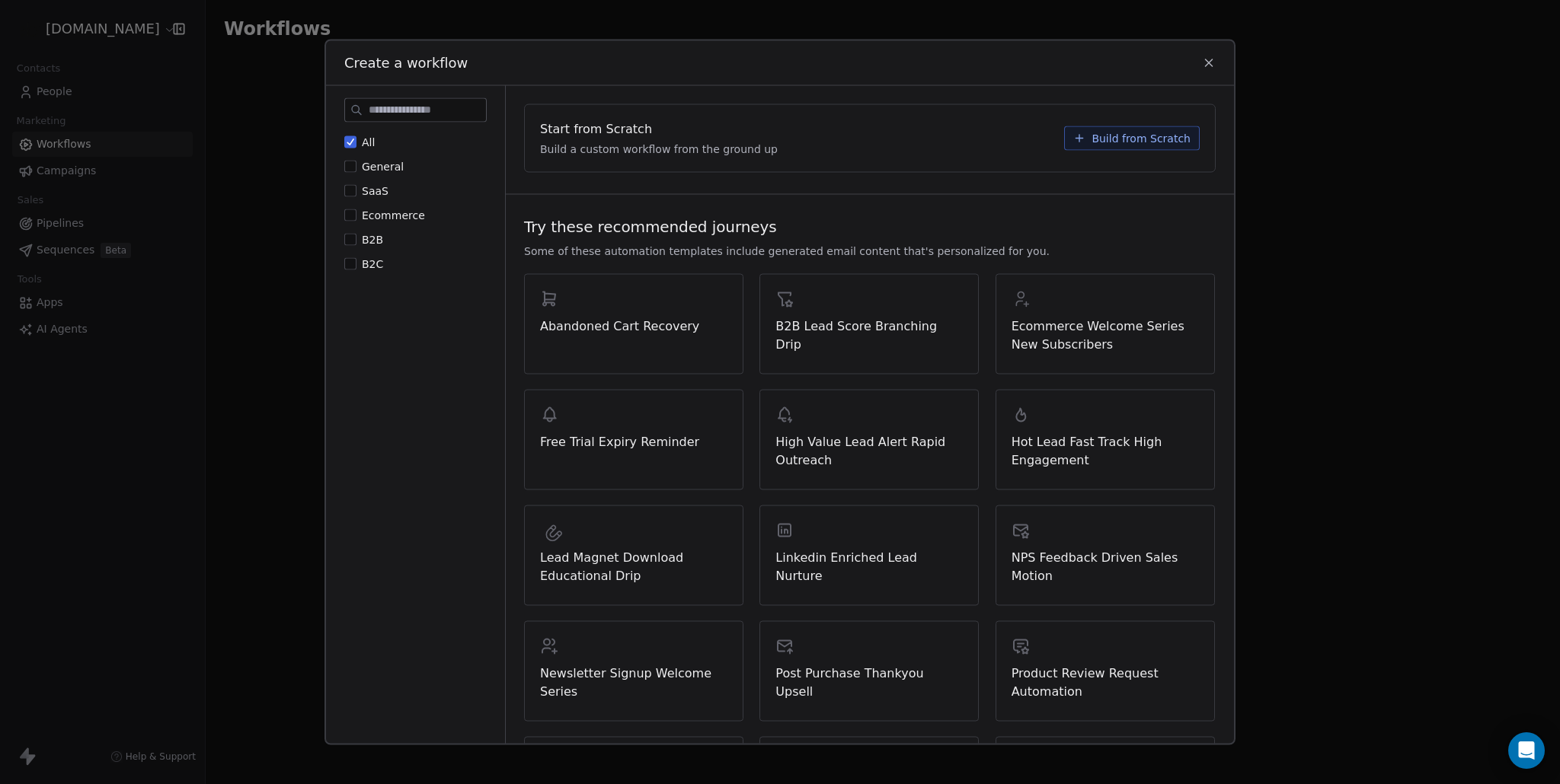
click at [1209, 67] on icon at bounding box center [1209, 63] width 14 height 14
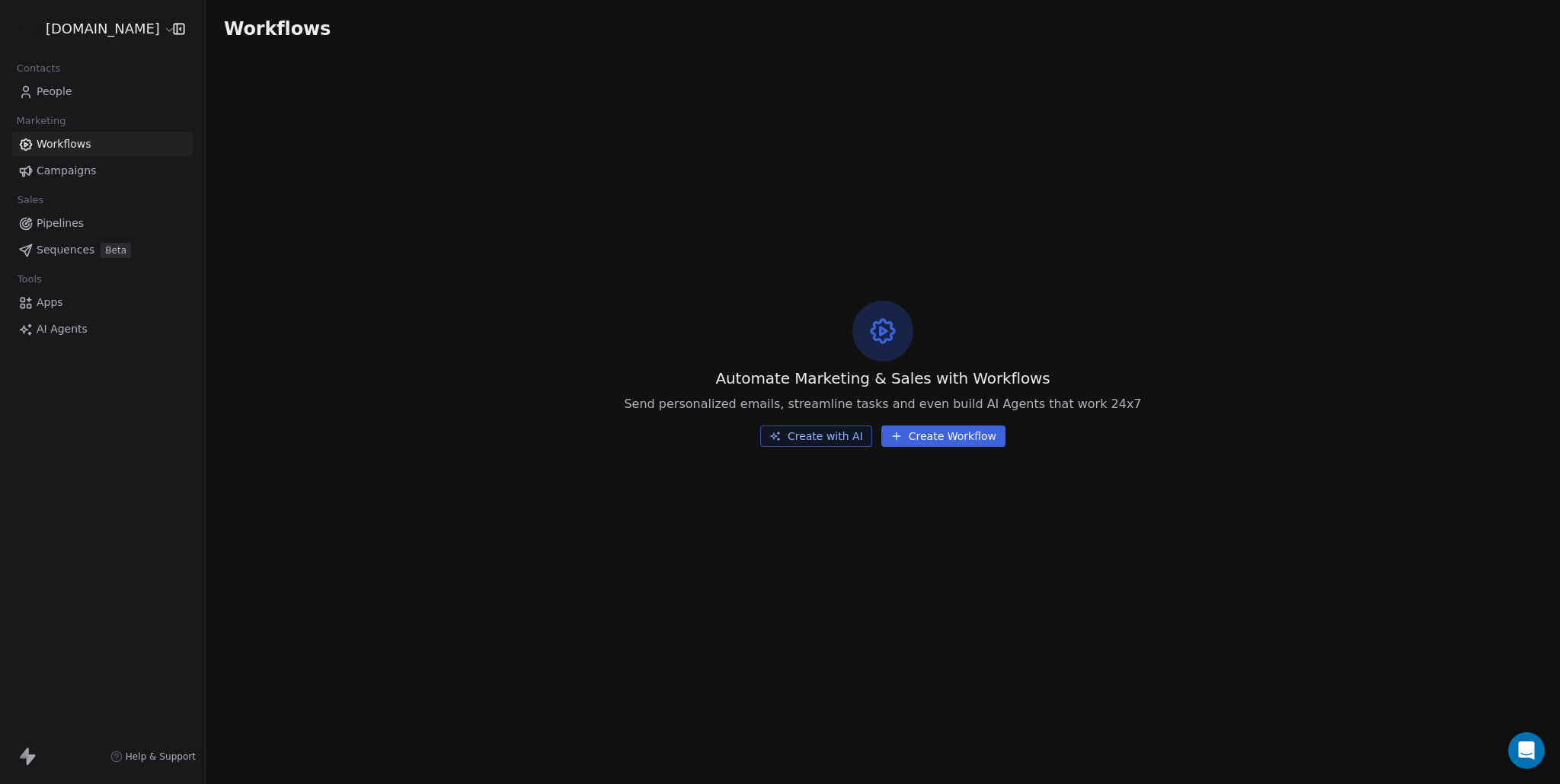
click at [61, 224] on span "Pipelines" at bounding box center [60, 223] width 47 height 16
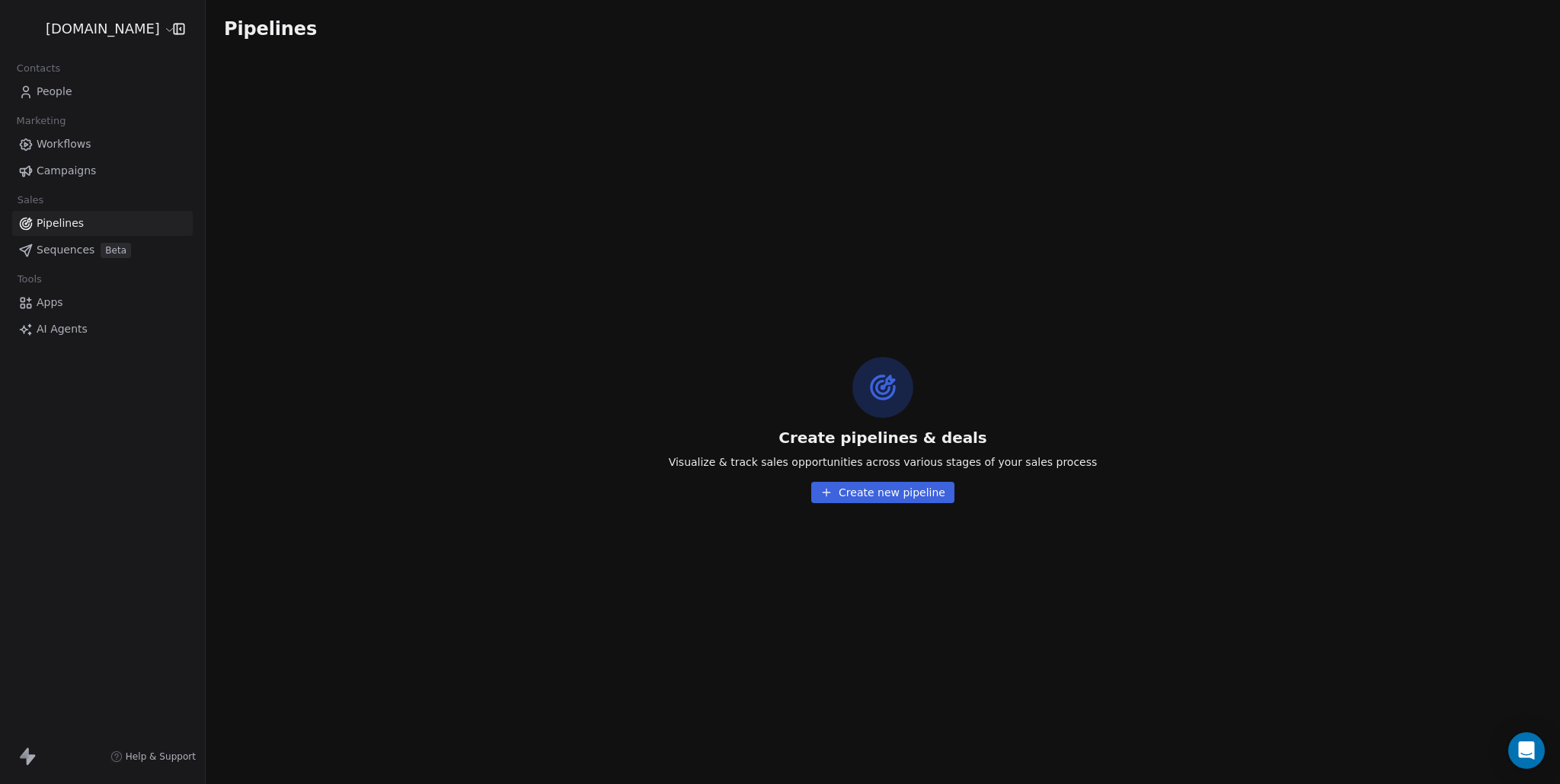
click at [63, 244] on span "Sequences" at bounding box center [66, 251] width 58 height 16
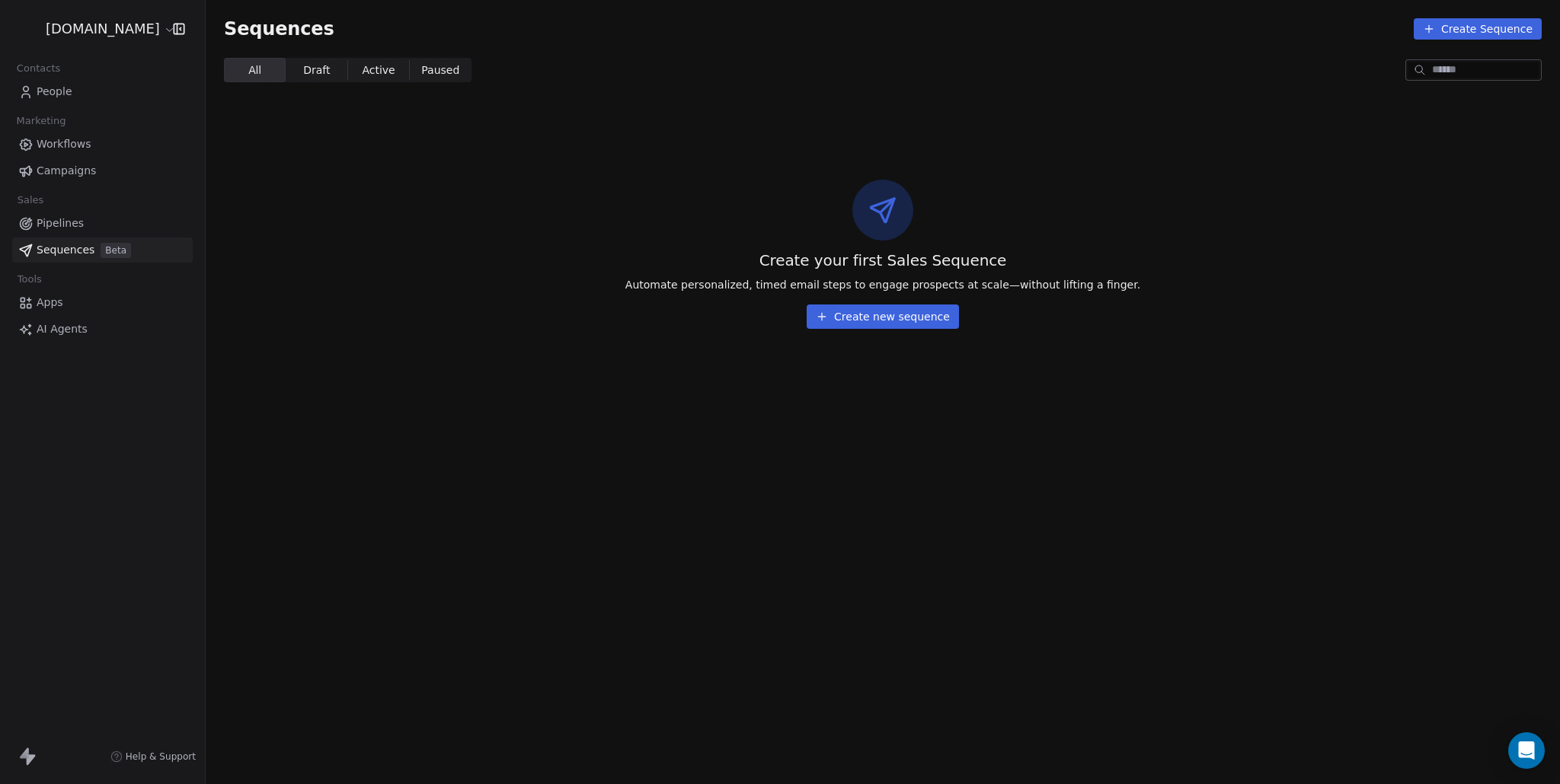
click at [859, 307] on button "Create new sequence" at bounding box center [882, 316] width 152 height 24
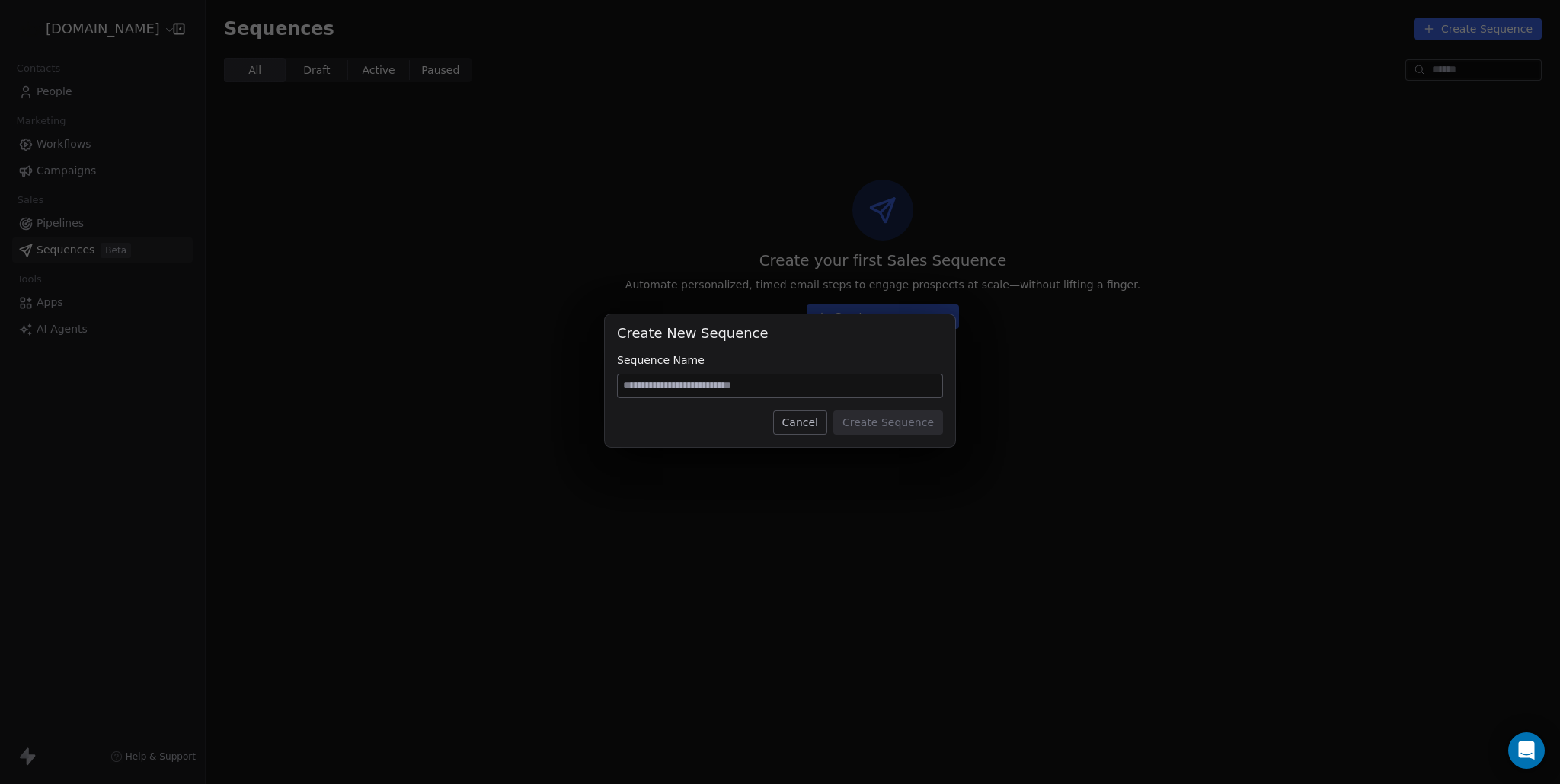
click at [821, 418] on button "Cancel" at bounding box center [800, 423] width 54 height 24
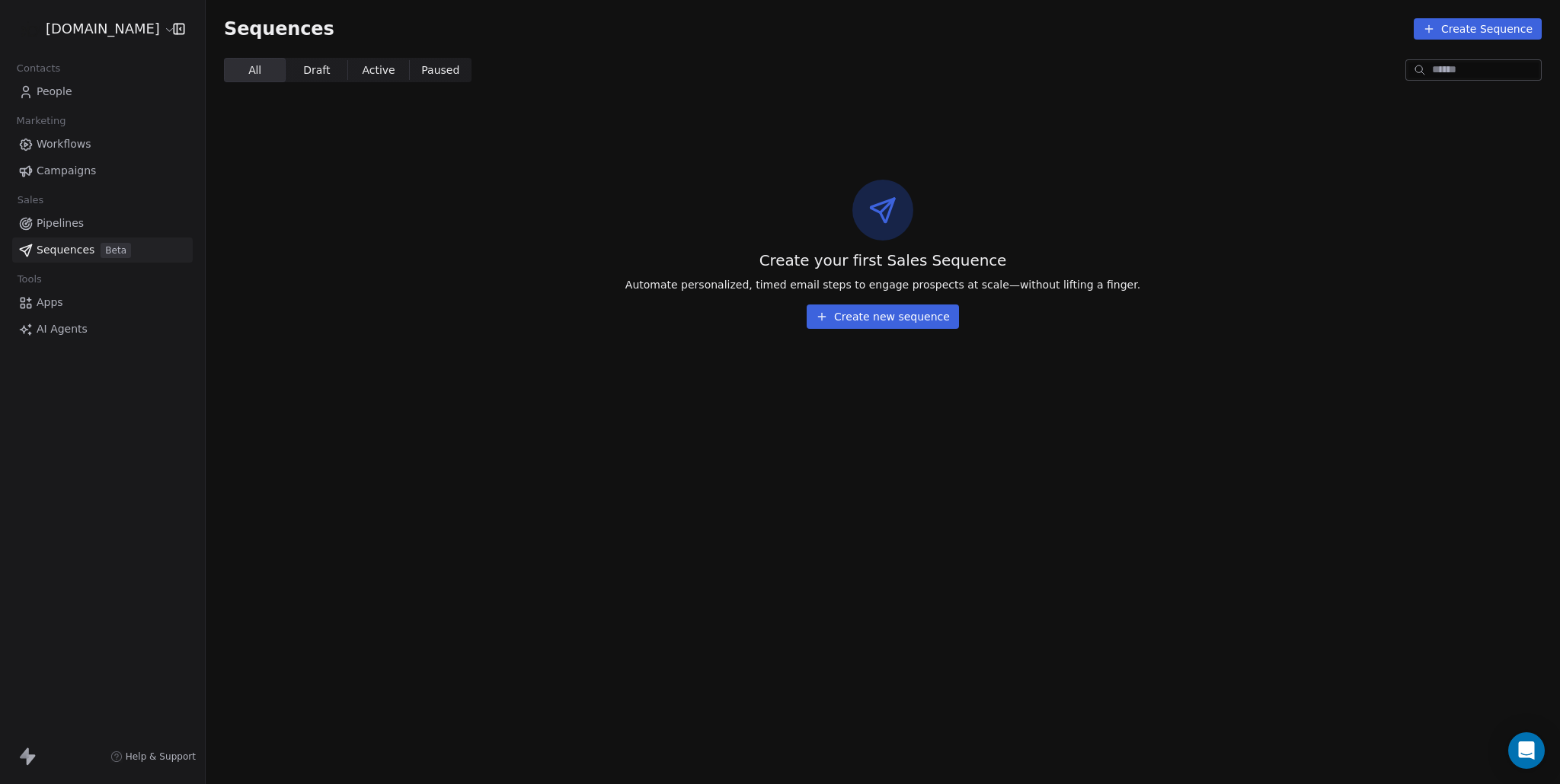
click at [113, 311] on link "Apps" at bounding box center [103, 303] width 180 height 25
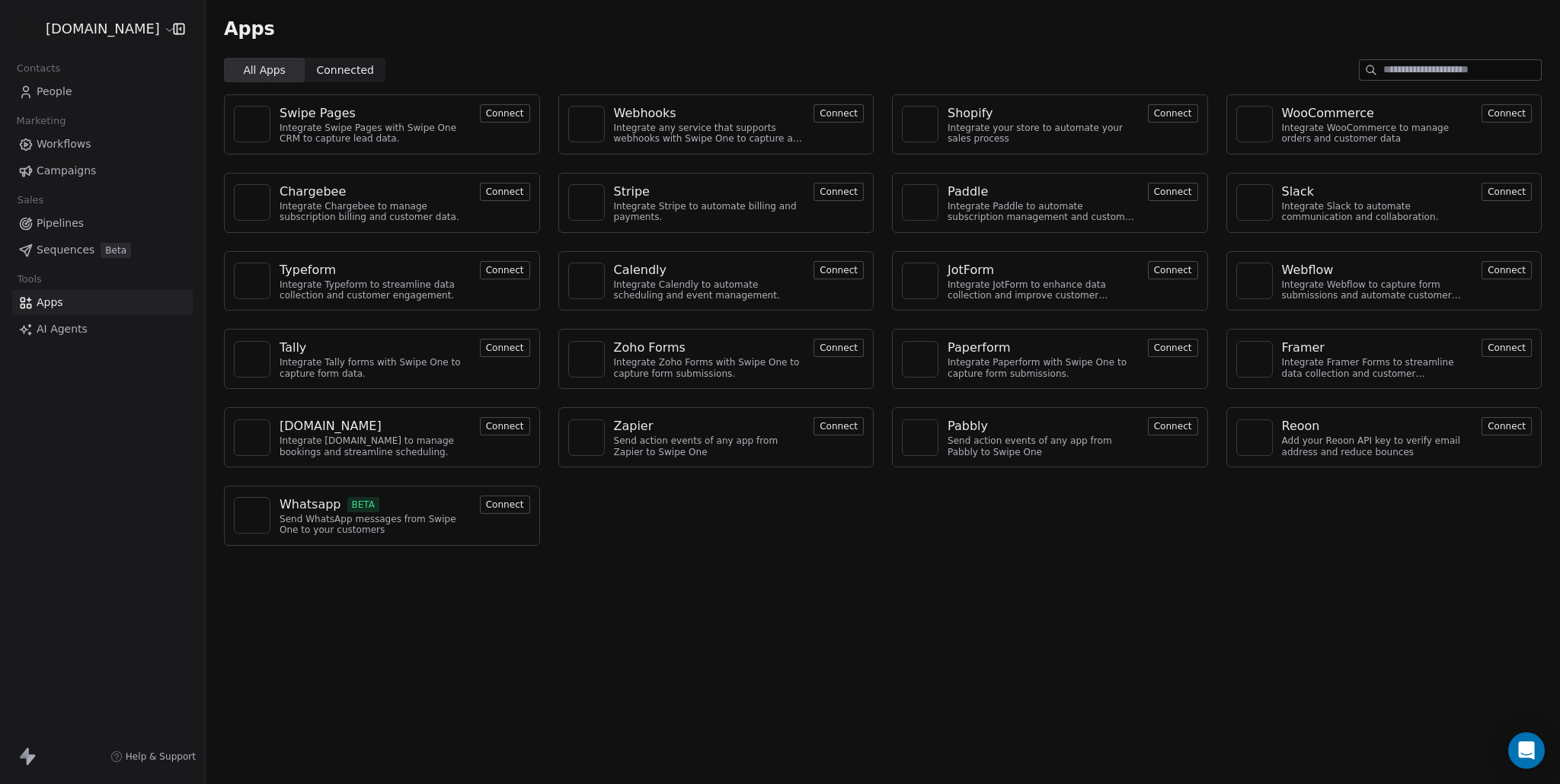
click at [105, 326] on link "AI Agents" at bounding box center [103, 330] width 180 height 25
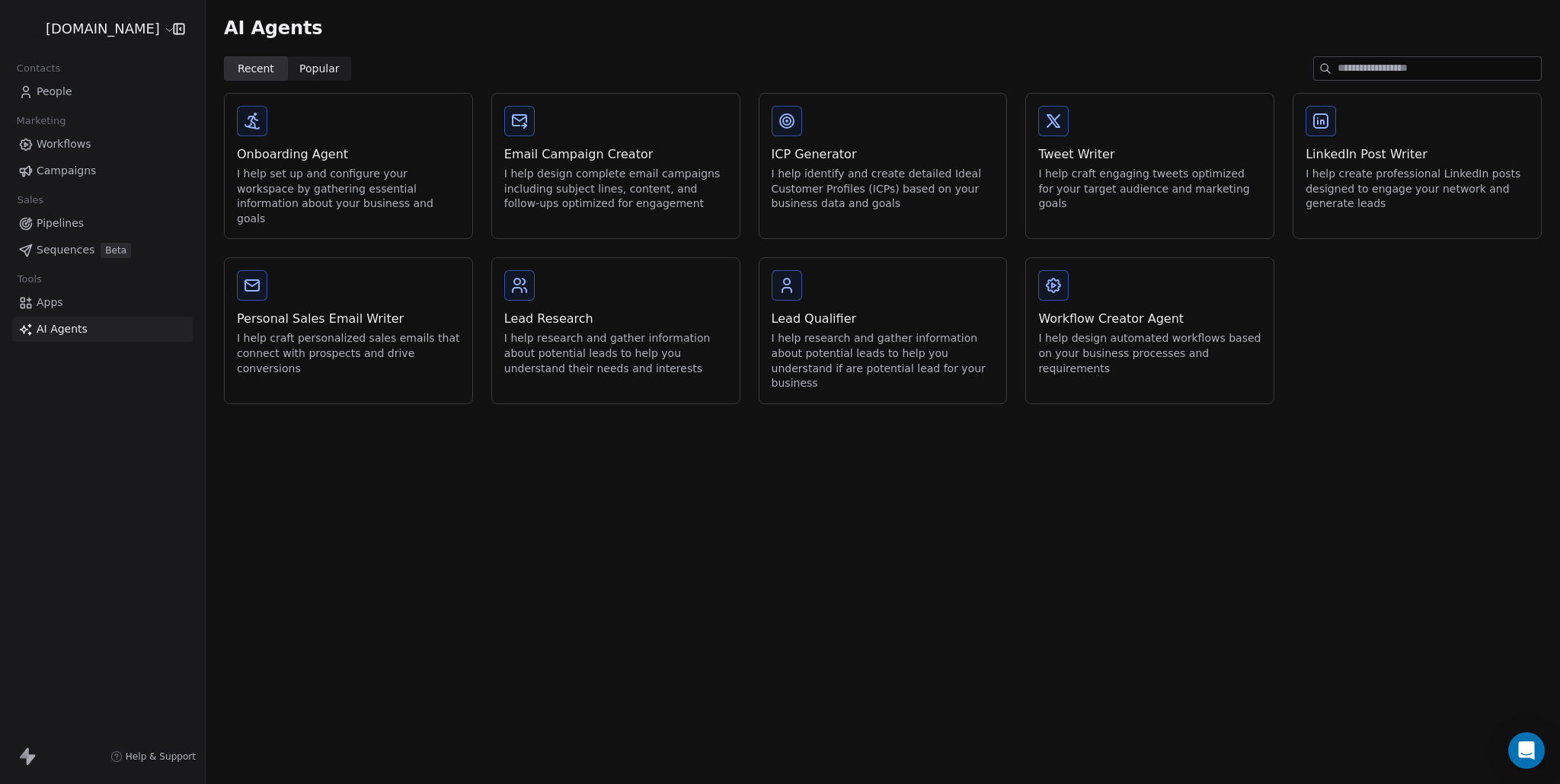
click at [313, 71] on span "Popular" at bounding box center [319, 69] width 41 height 16
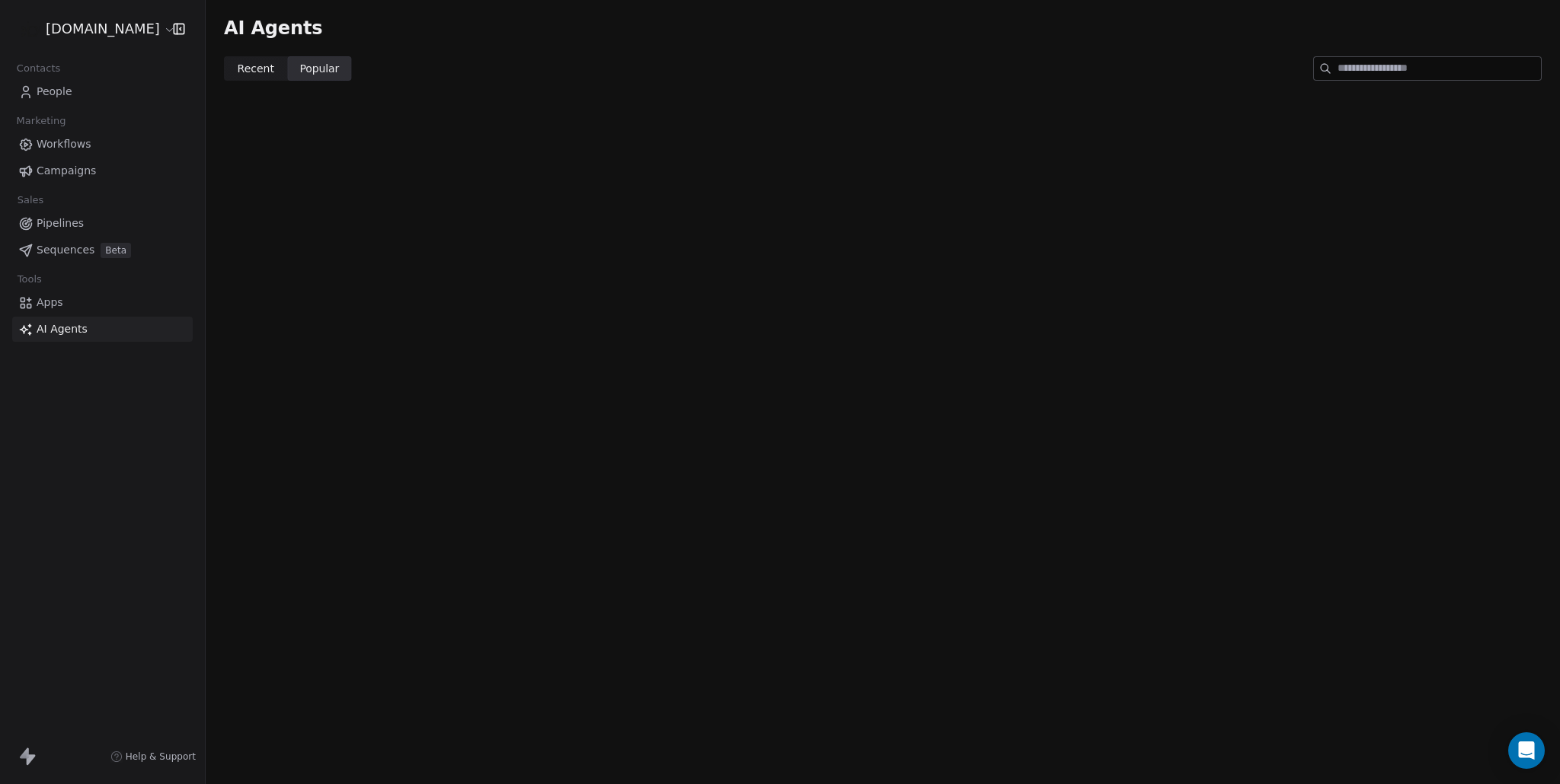
click at [261, 70] on span "Recent" at bounding box center [256, 69] width 37 height 16
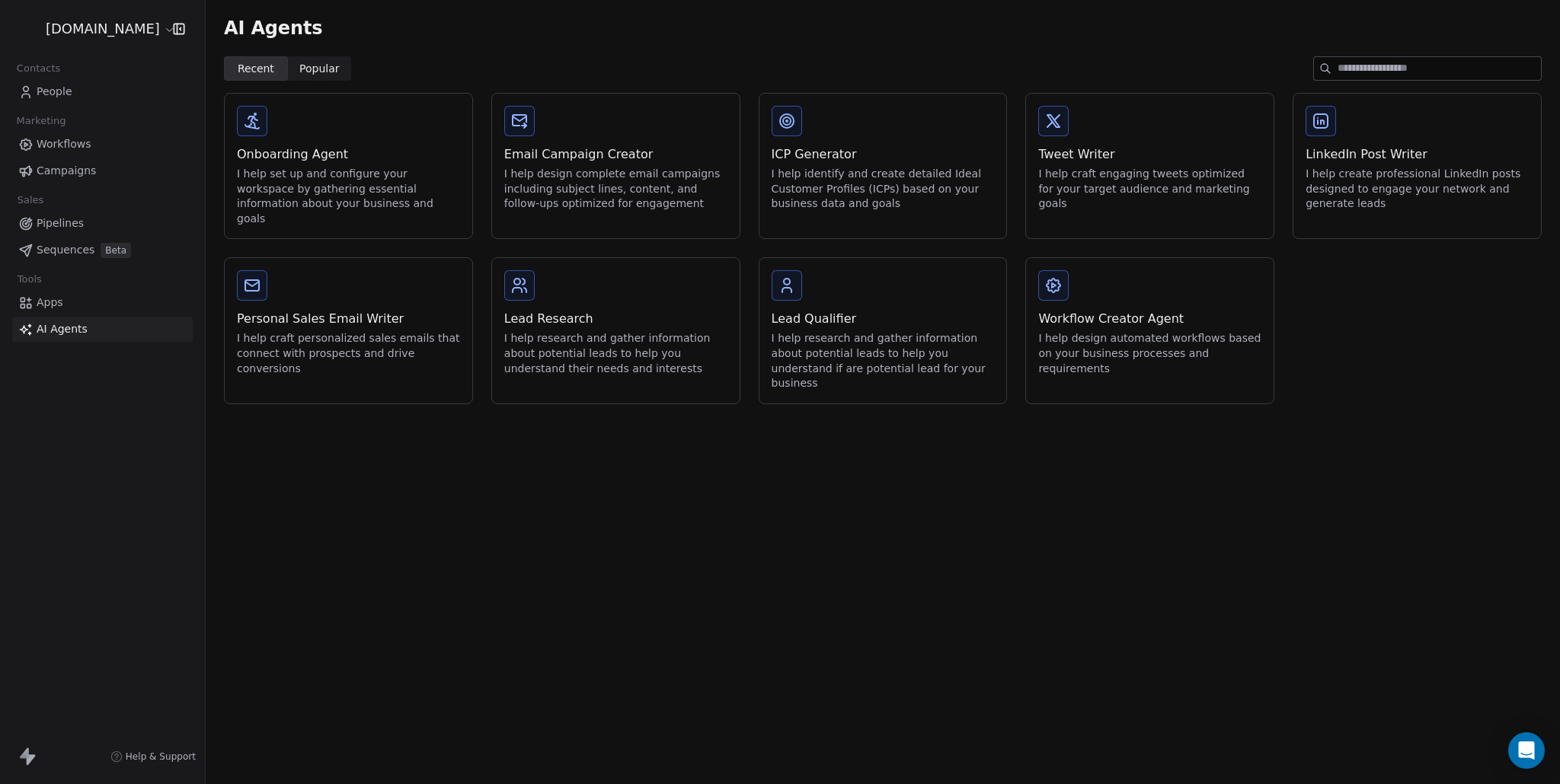
click at [839, 339] on div "I help research and gather information about potential leads to help you unders…" at bounding box center [883, 361] width 224 height 59
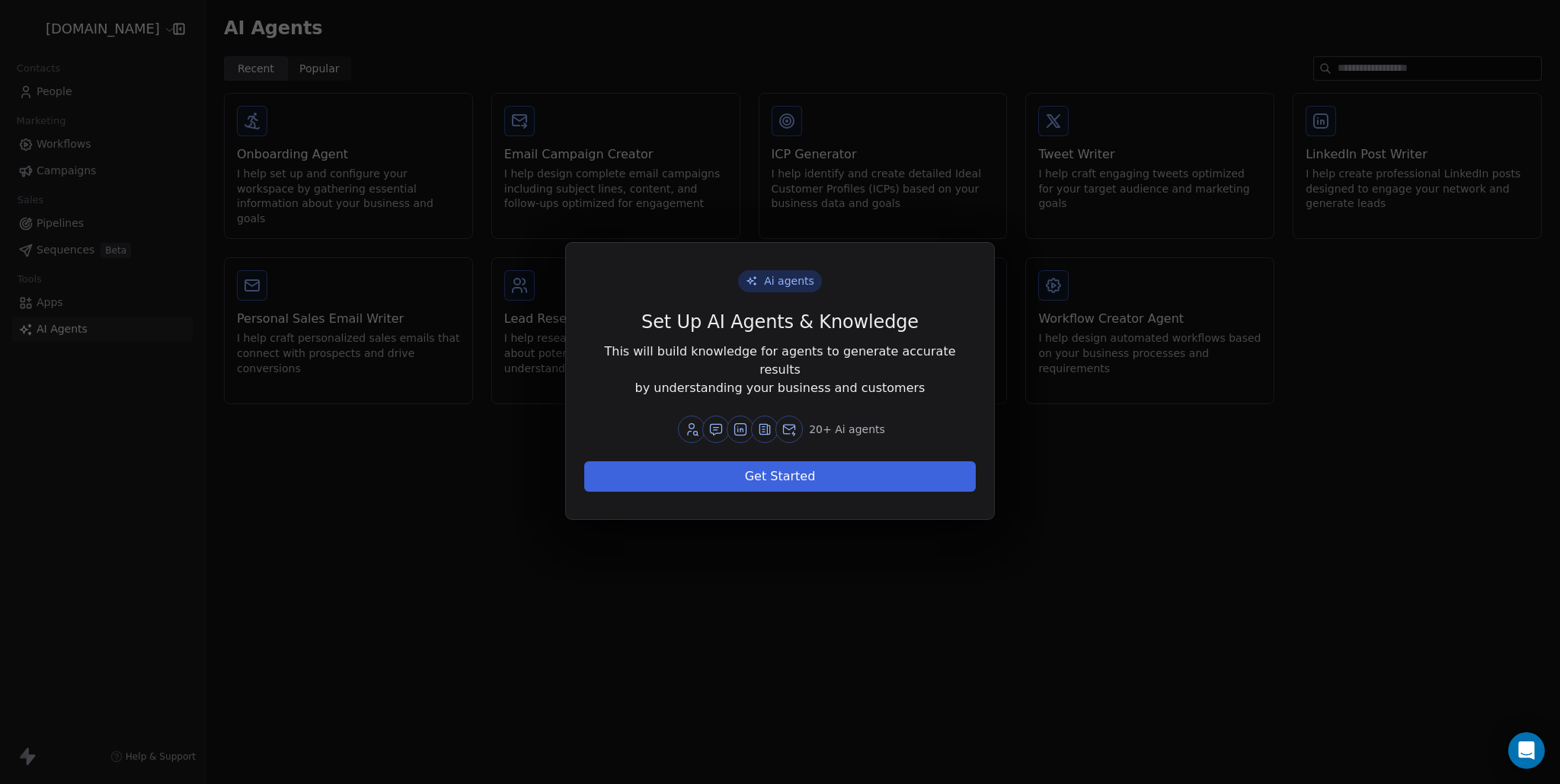
click at [847, 468] on button "Get Started" at bounding box center [780, 477] width 391 height 31
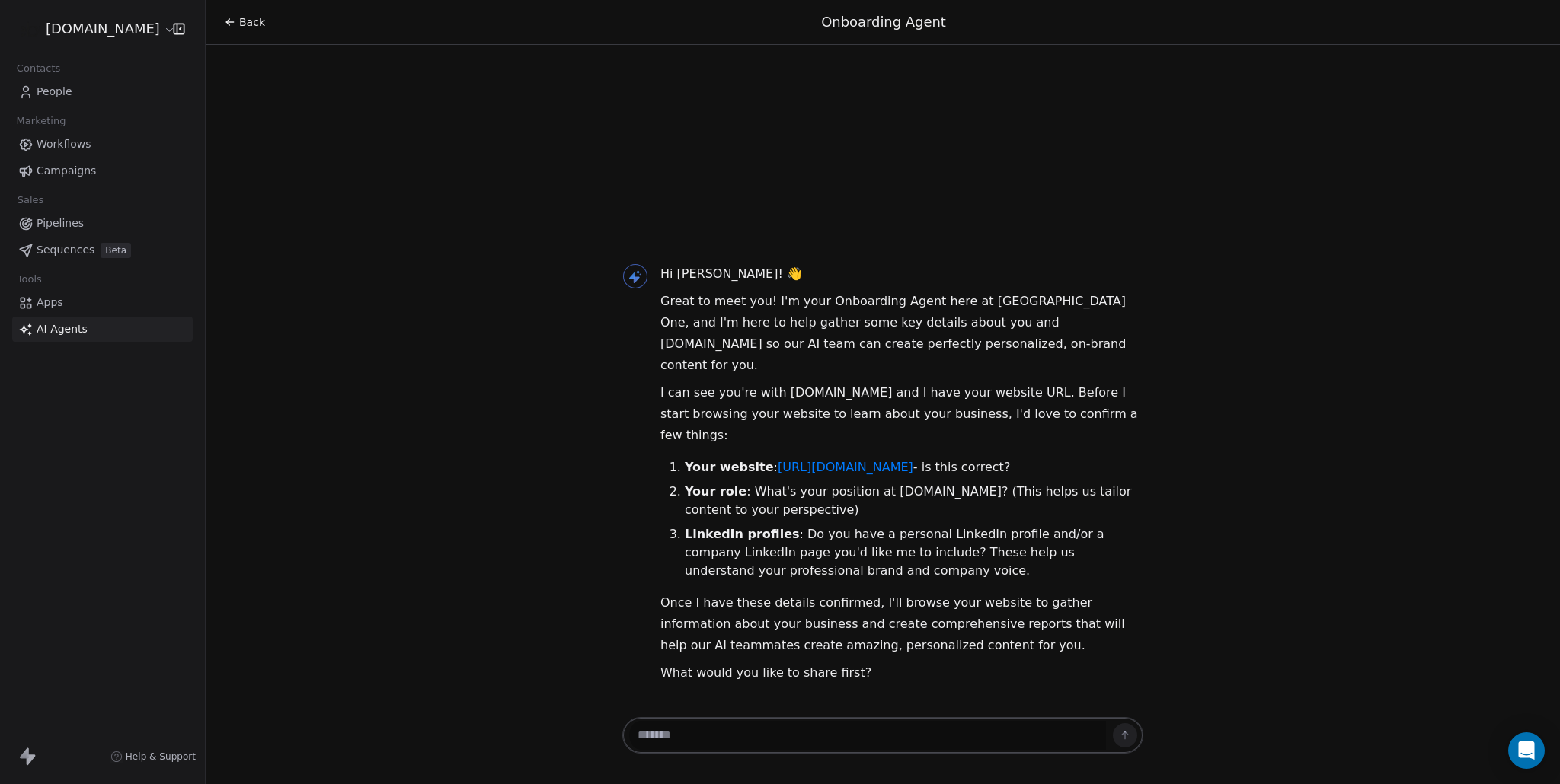
click at [821, 734] on textarea at bounding box center [867, 735] width 477 height 29
paste textarea "**********"
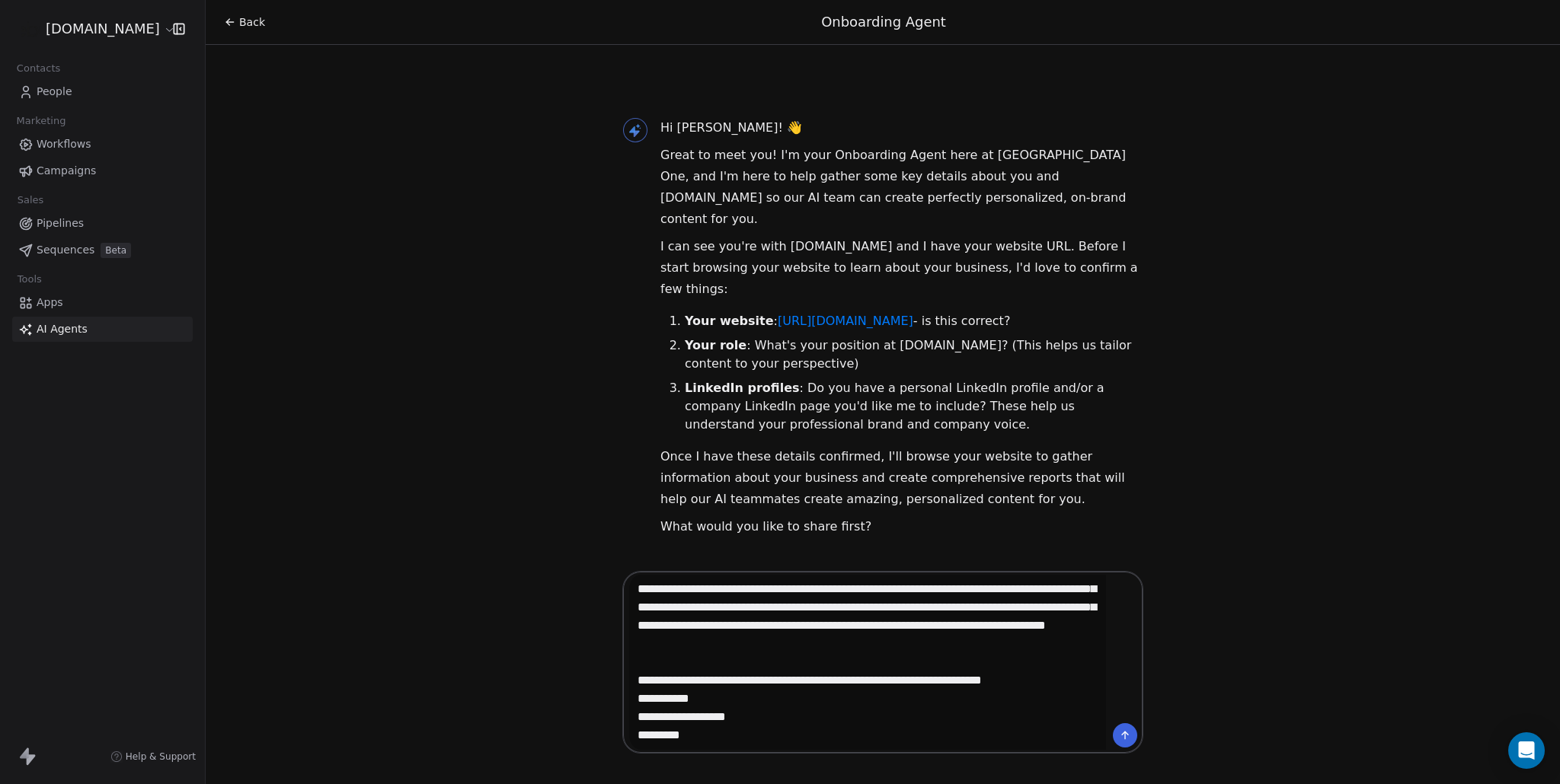
type textarea "**********"
click at [1139, 736] on div at bounding box center [882, 662] width 521 height 183
click at [1127, 736] on icon at bounding box center [1126, 736] width 13 height 13
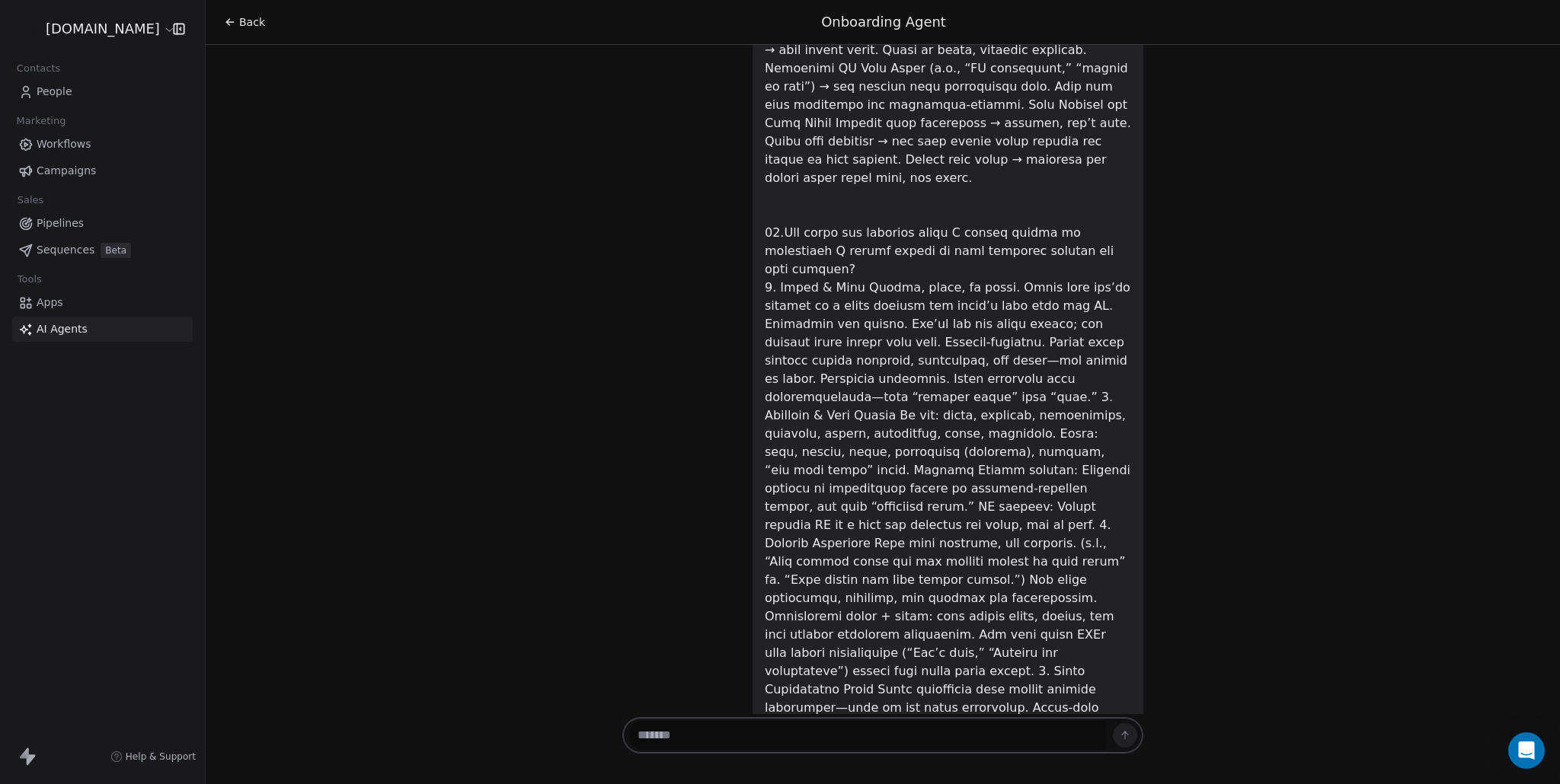
scroll to position [6411, 0]
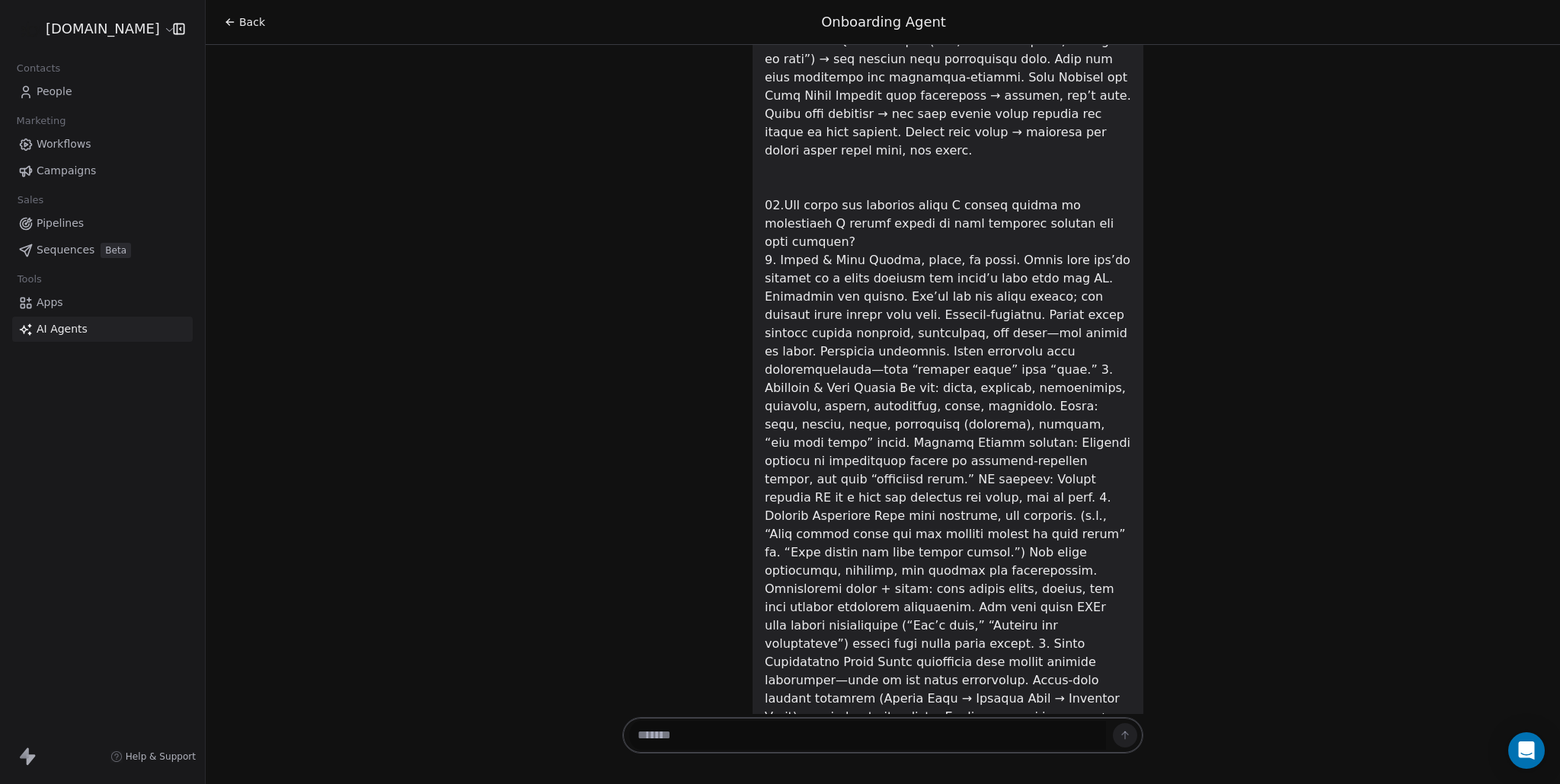
click at [838, 742] on textarea at bounding box center [867, 735] width 477 height 29
paste textarea "**********"
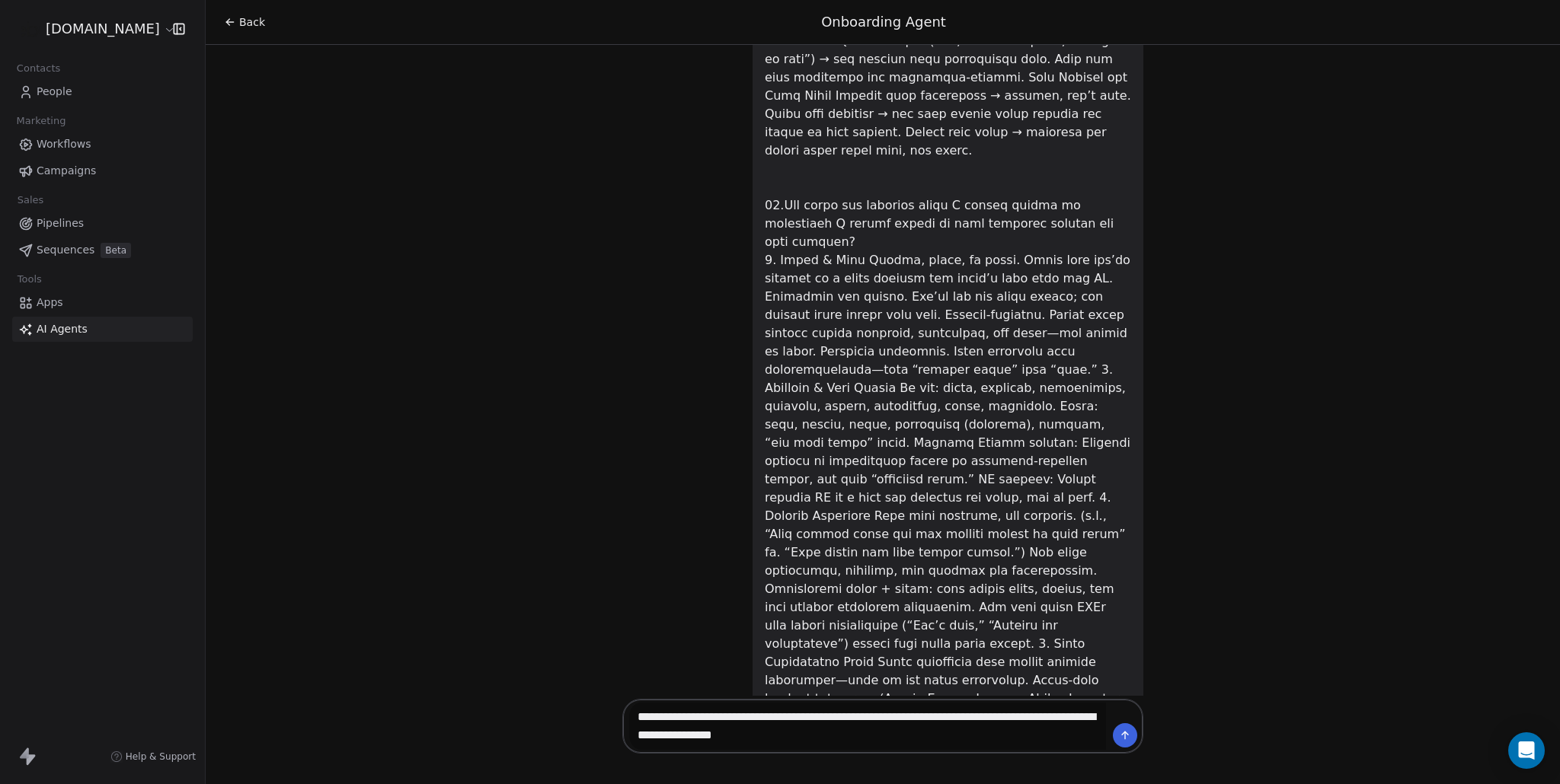
type textarea "**********"
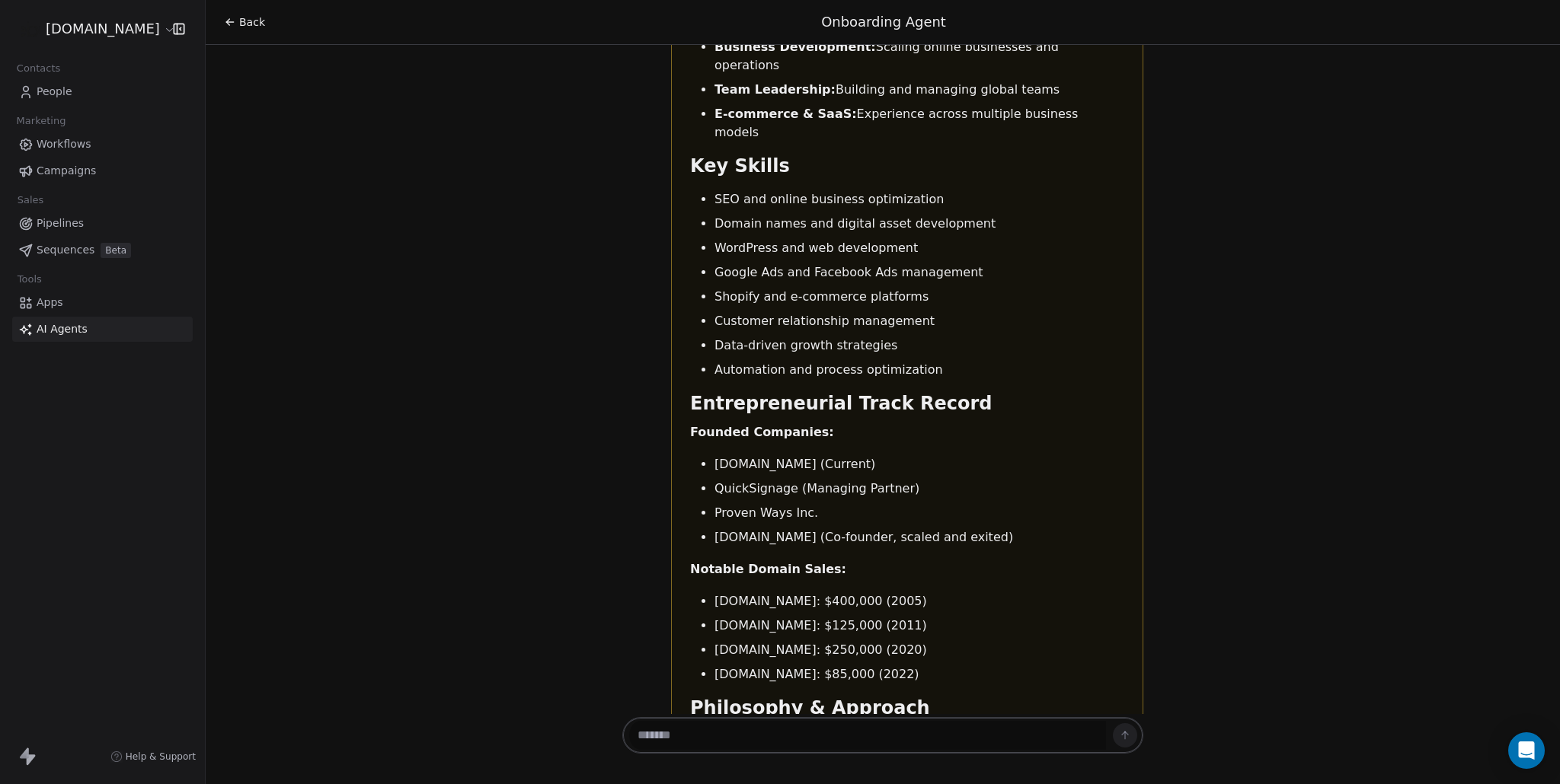
scroll to position [12658, 0]
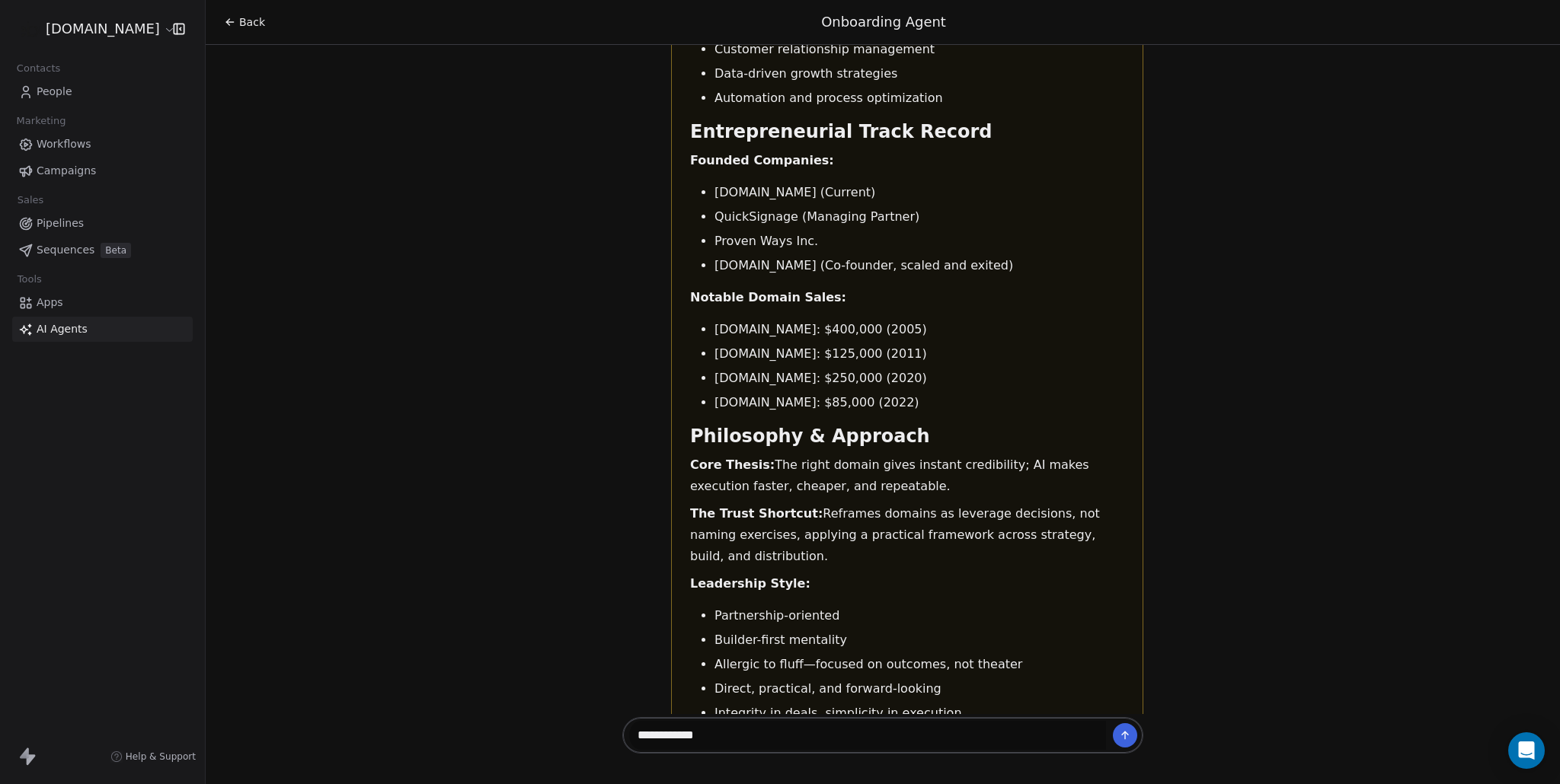
type textarea "**********"
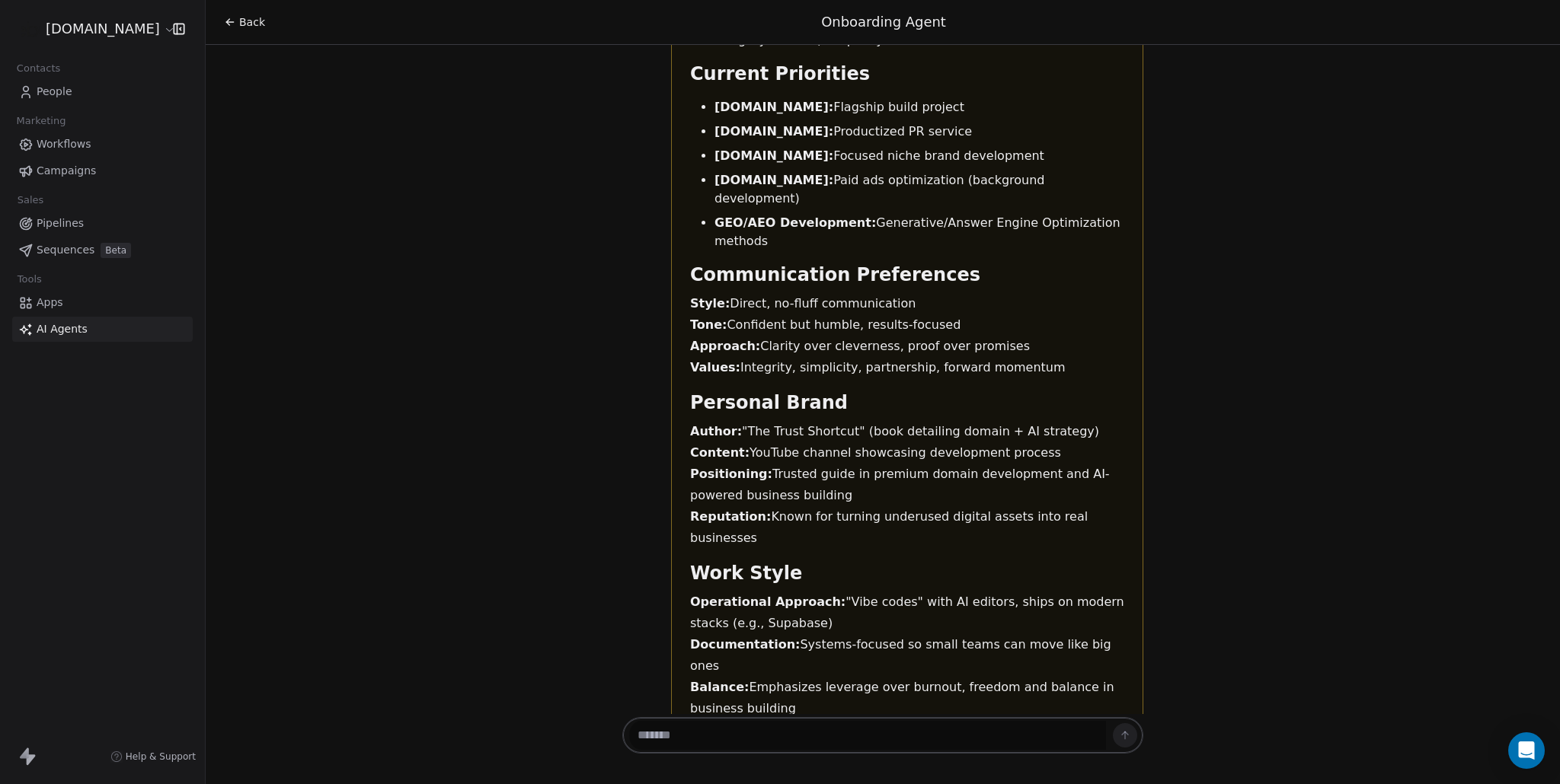
scroll to position [13380, 0]
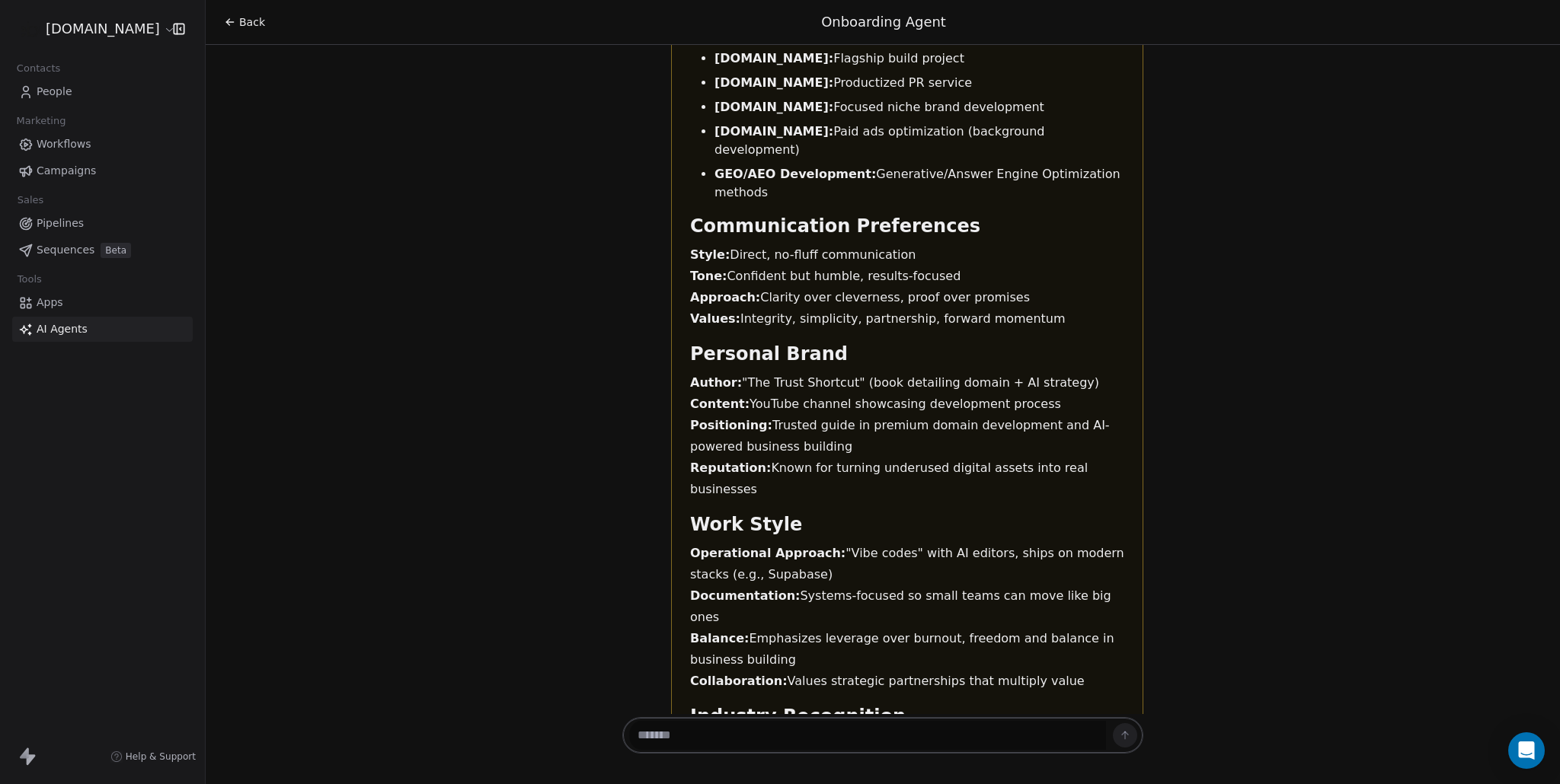
click at [264, 29] on div "Back Onboarding Agent" at bounding box center [882, 23] width 1318 height 20
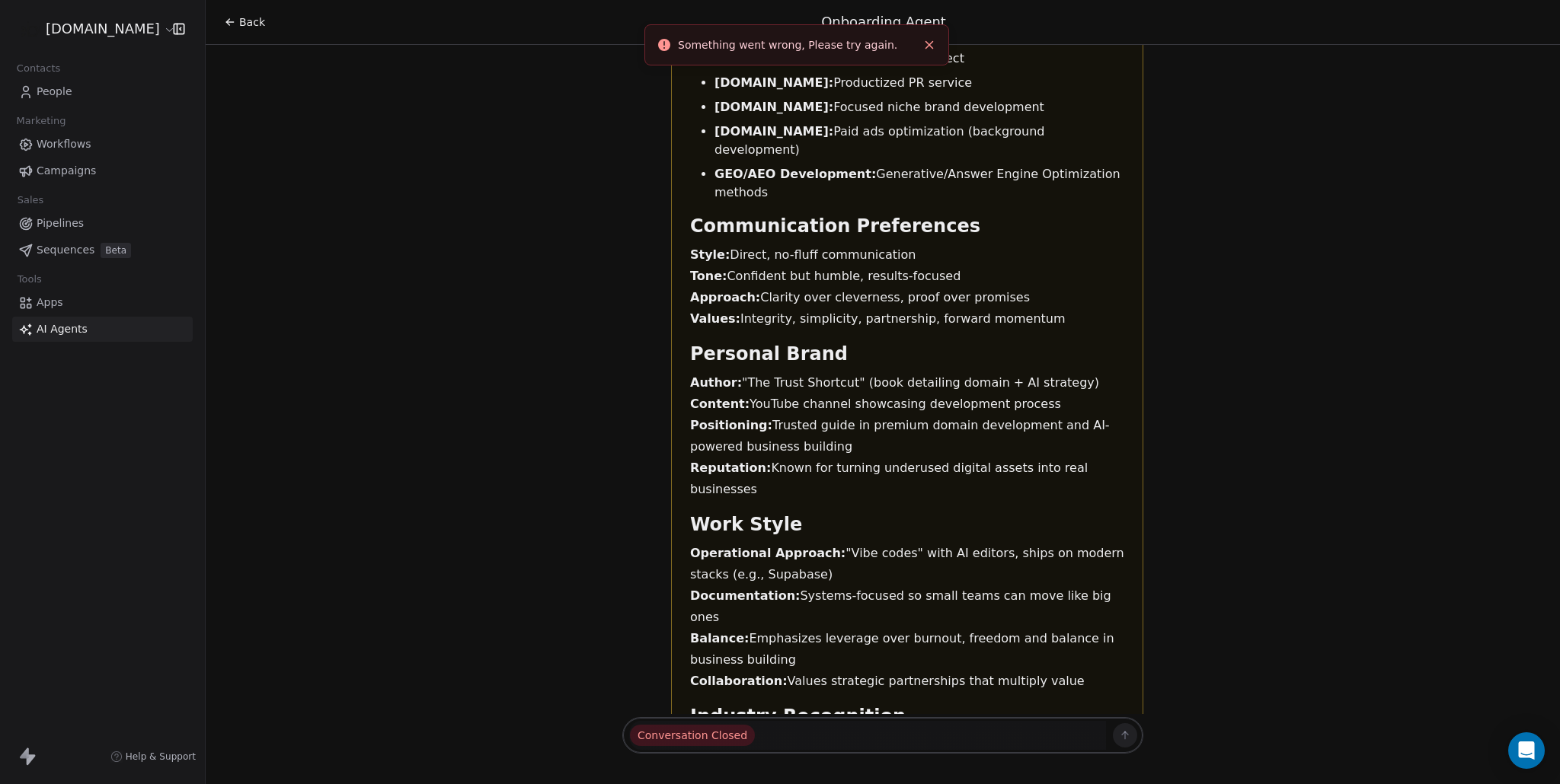
click at [253, 25] on span "Back" at bounding box center [251, 22] width 26 height 15
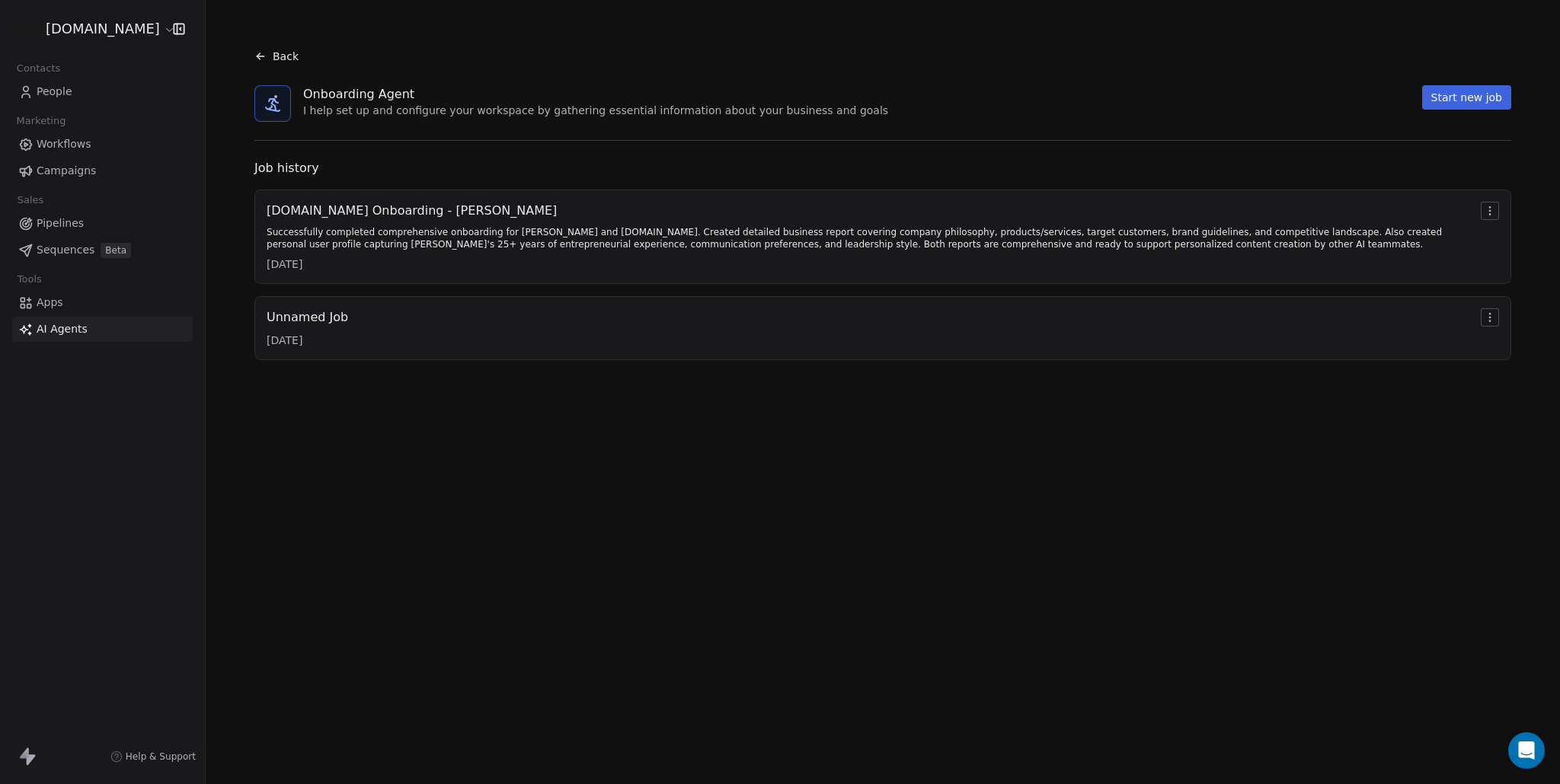
click at [52, 304] on span "Apps" at bounding box center [50, 303] width 27 height 16
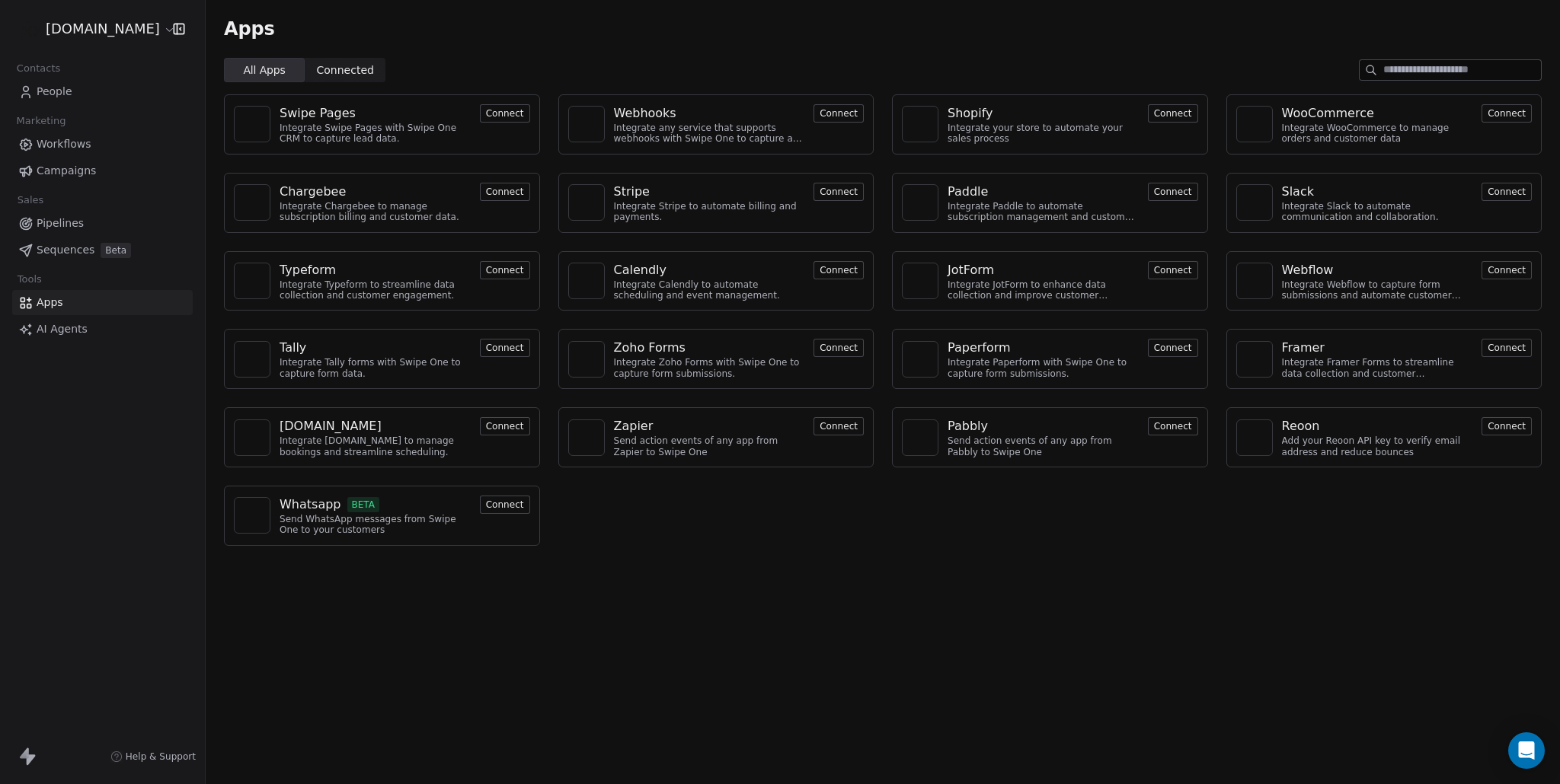
click at [53, 337] on link "AI Agents" at bounding box center [103, 330] width 180 height 25
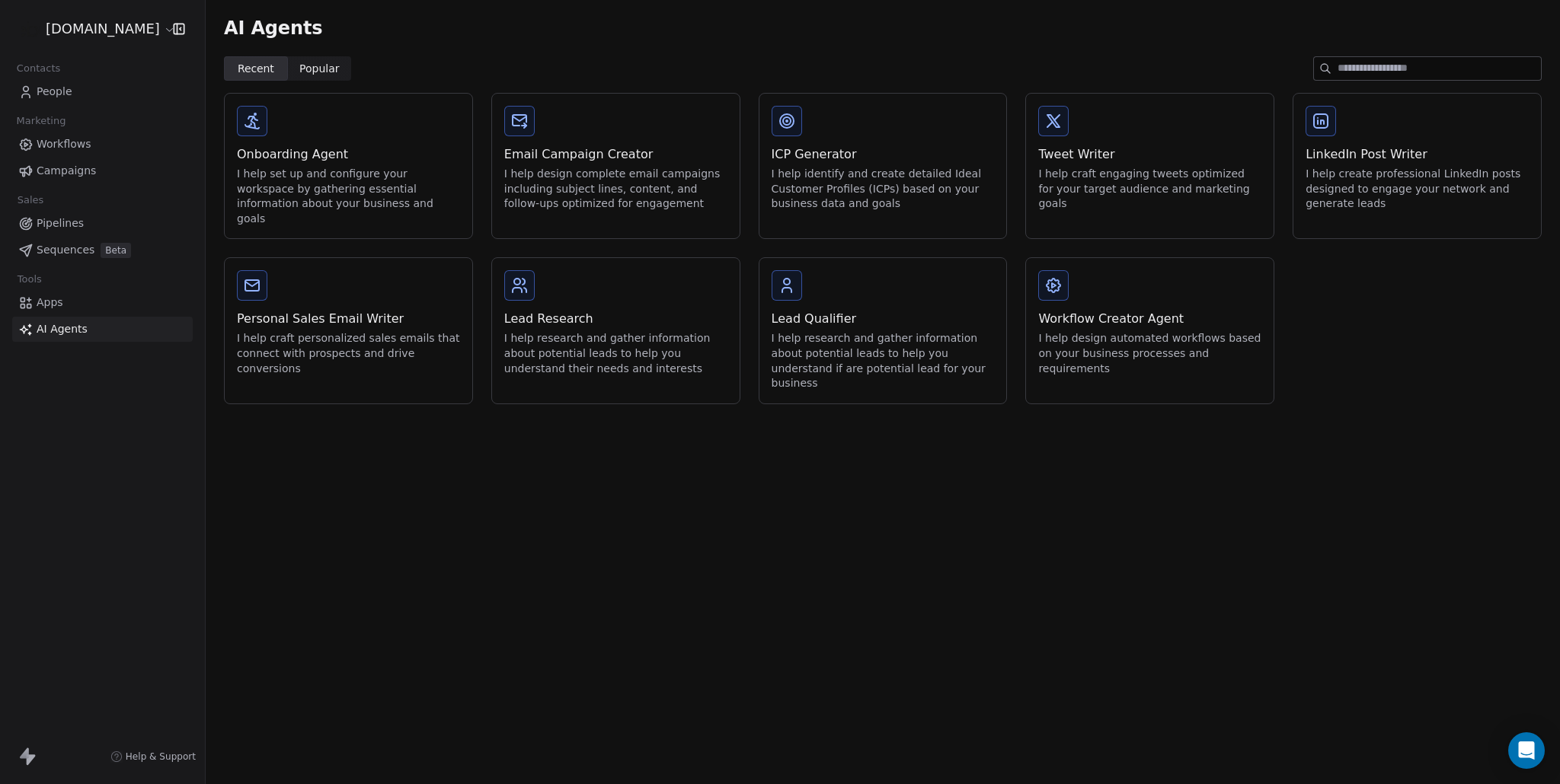
click at [1355, 177] on div "I help create professional LinkedIn posts designed to engage your network and g…" at bounding box center [1418, 189] width 224 height 45
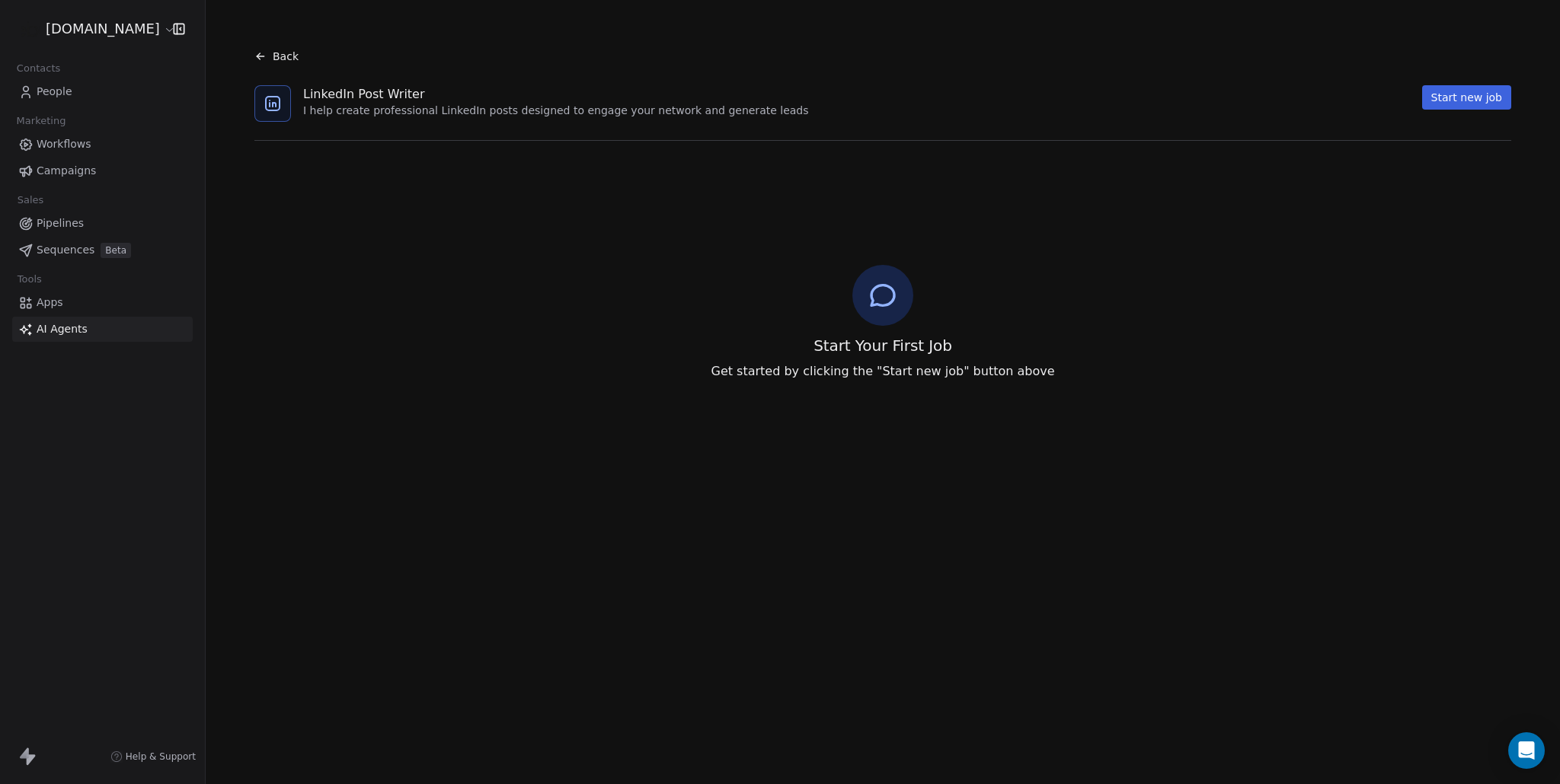
click at [1453, 91] on button "Start new job" at bounding box center [1466, 97] width 89 height 24
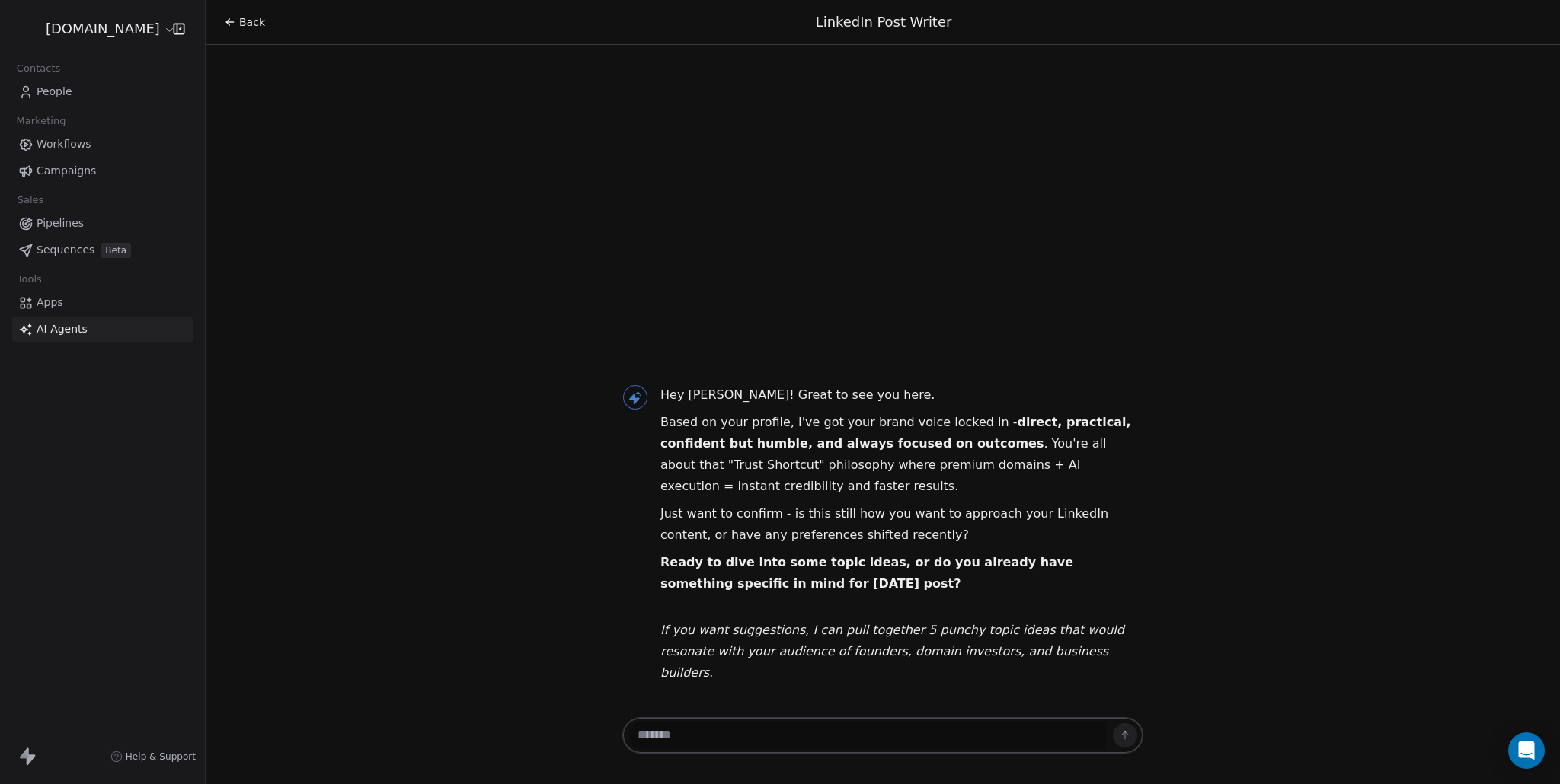
click at [884, 732] on textarea at bounding box center [867, 735] width 477 height 29
type textarea "**********"
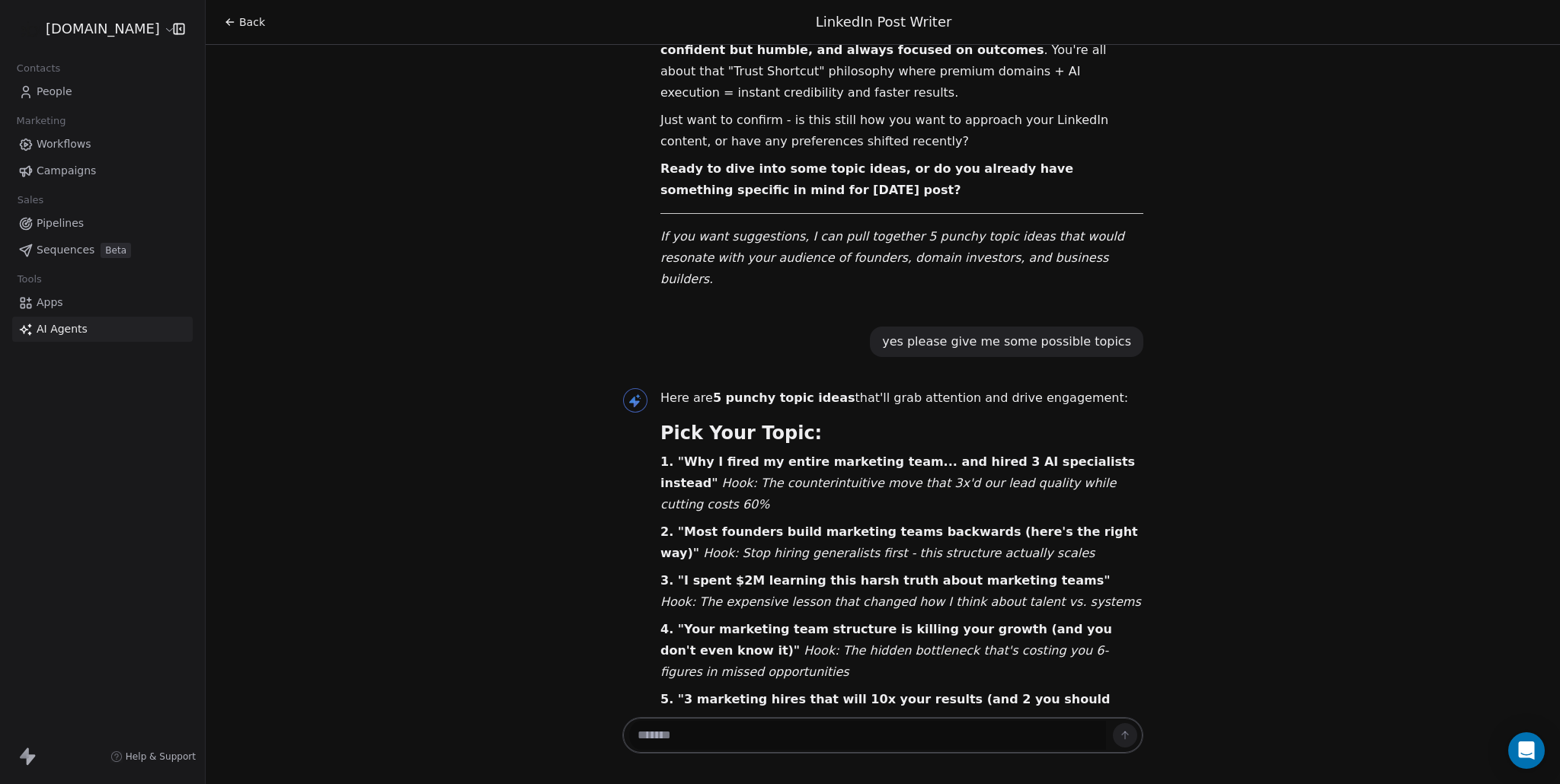
scroll to position [136, 0]
